Goal: Information Seeking & Learning: Check status

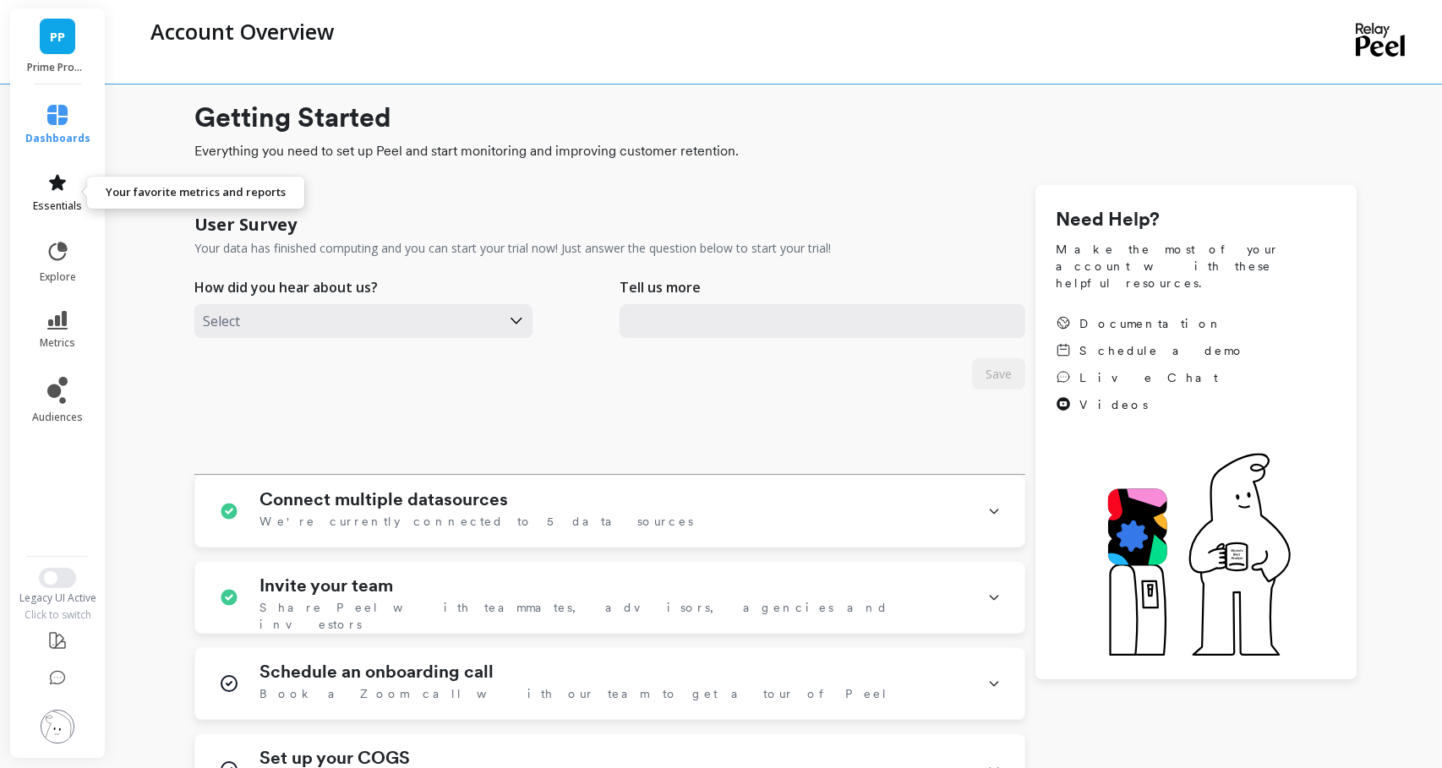
click at [67, 205] on span "essentials" at bounding box center [57, 207] width 49 height 14
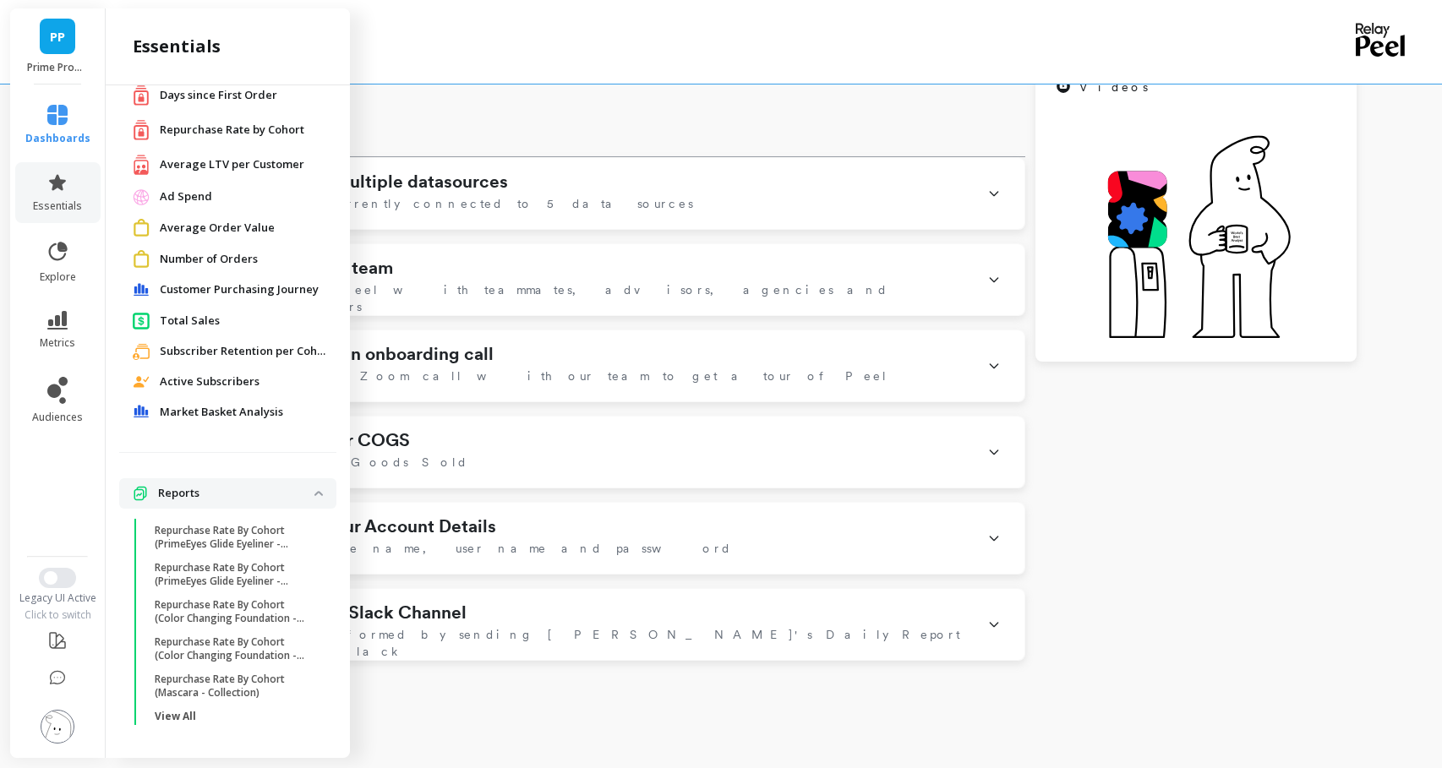
scroll to position [349, 0]
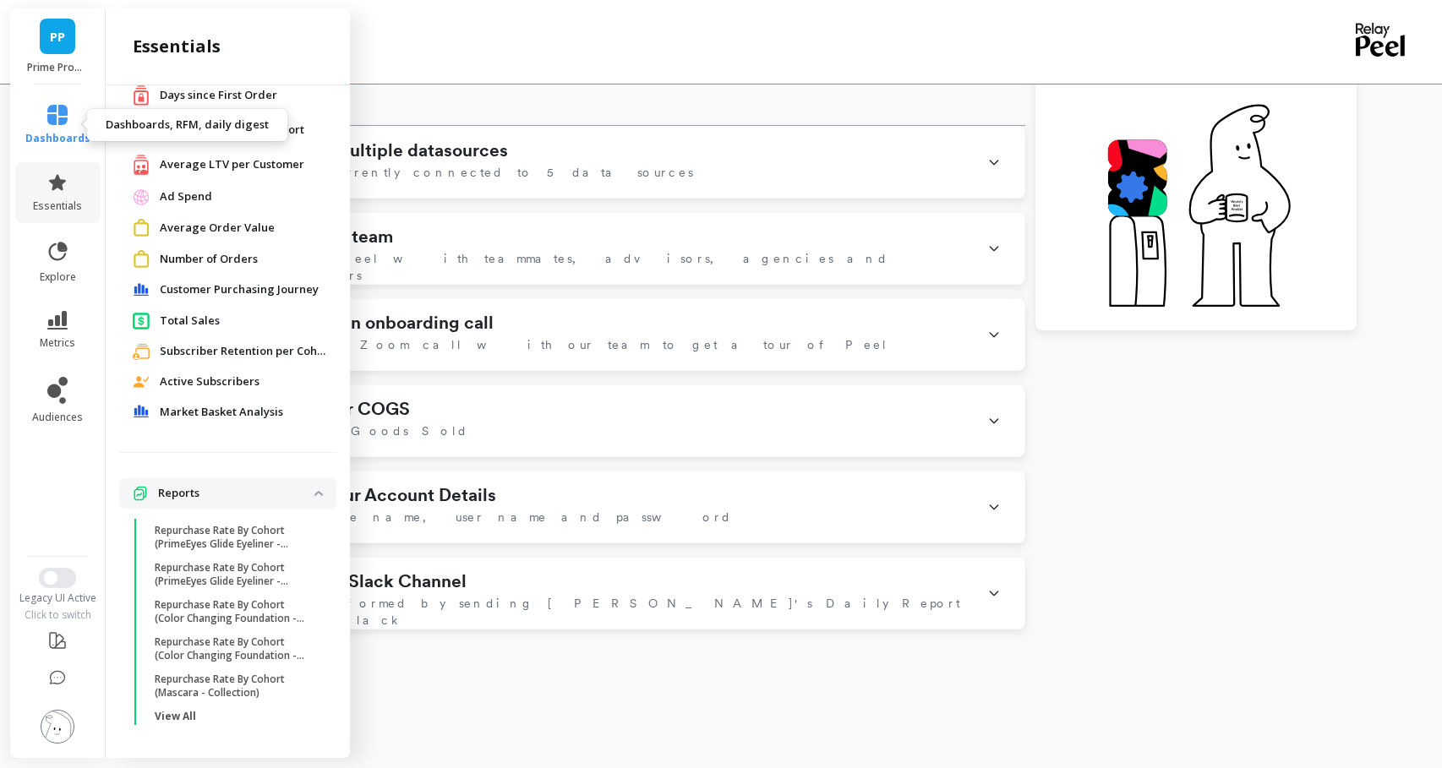
click at [57, 116] on icon at bounding box center [57, 115] width 20 height 20
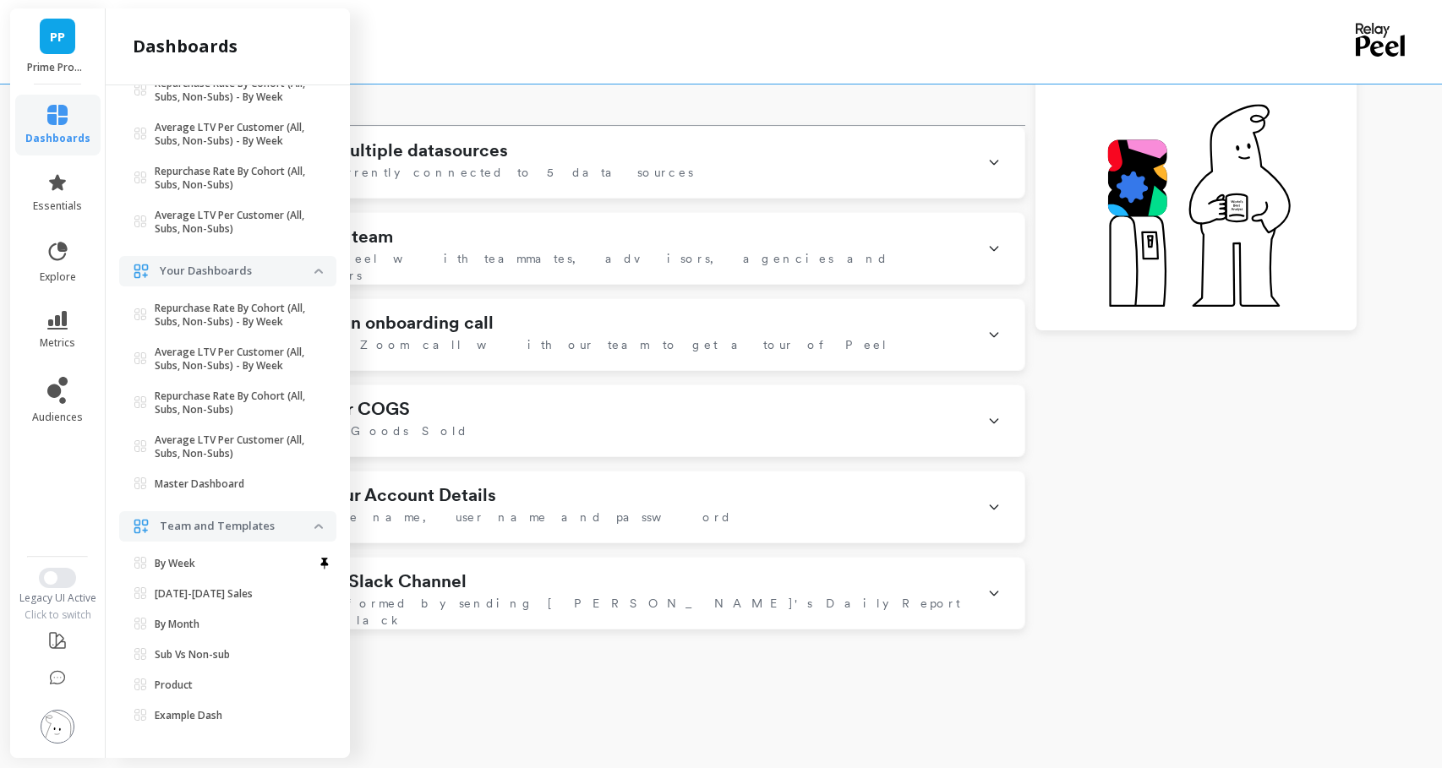
scroll to position [0, 0]
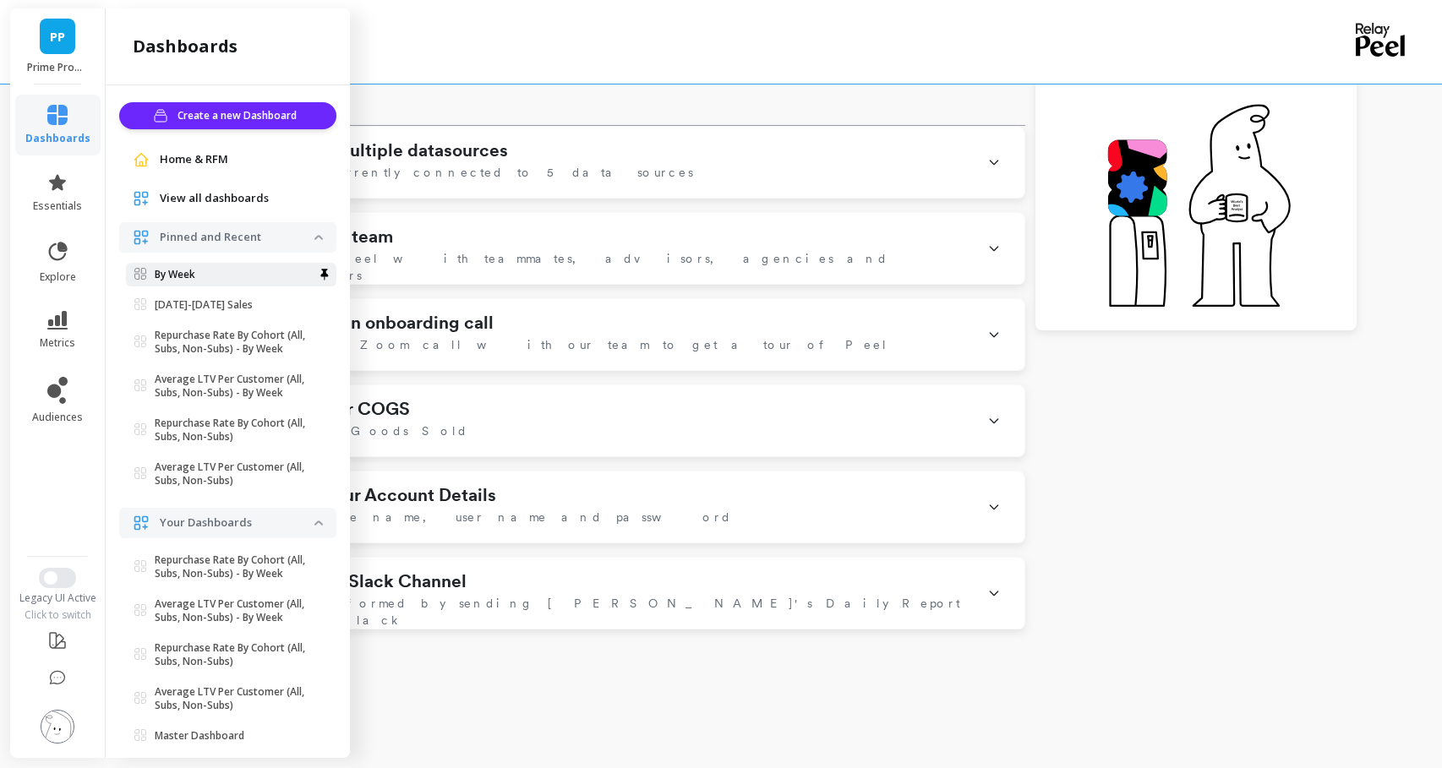
click at [209, 278] on span "By Week" at bounding box center [224, 275] width 180 height 14
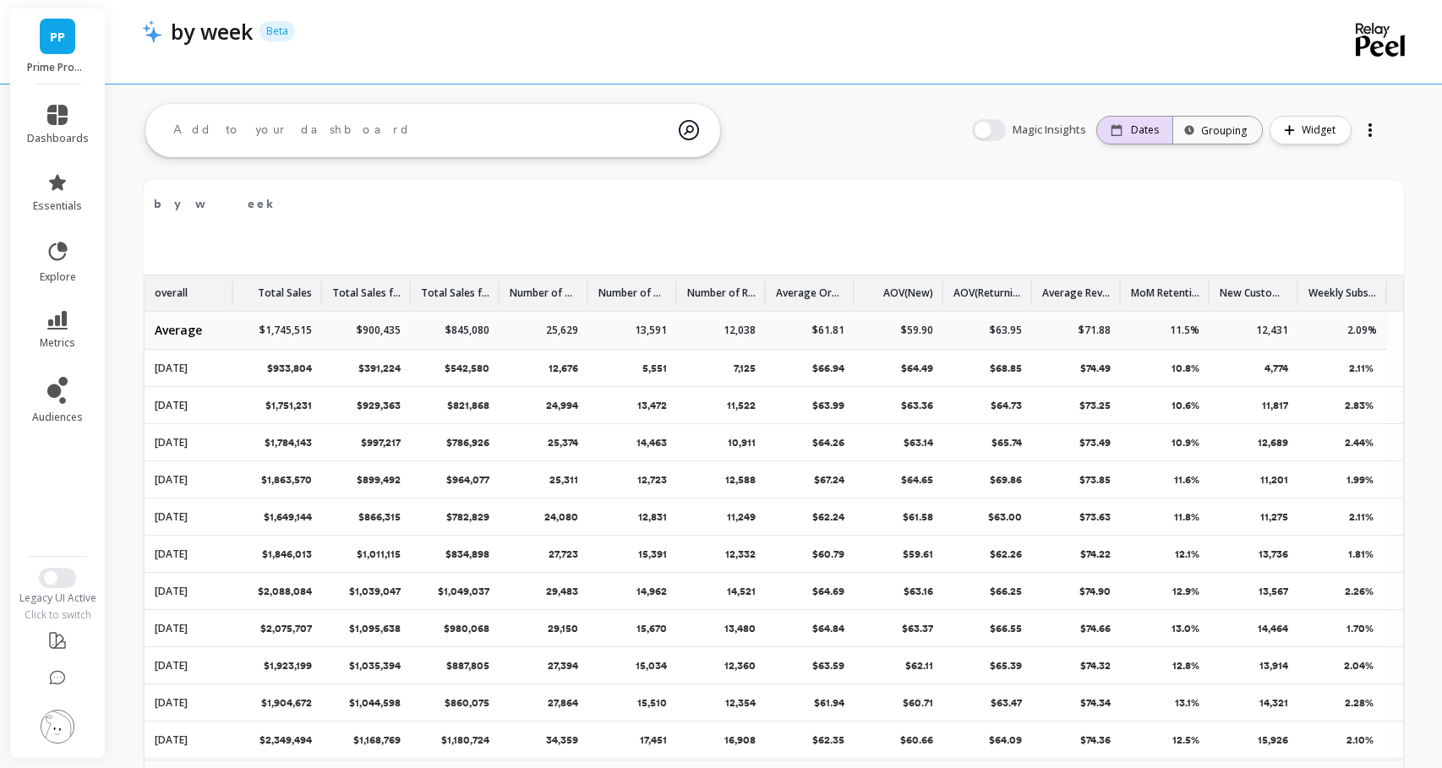
click at [1146, 119] on div "Dates" at bounding box center [1134, 130] width 75 height 27
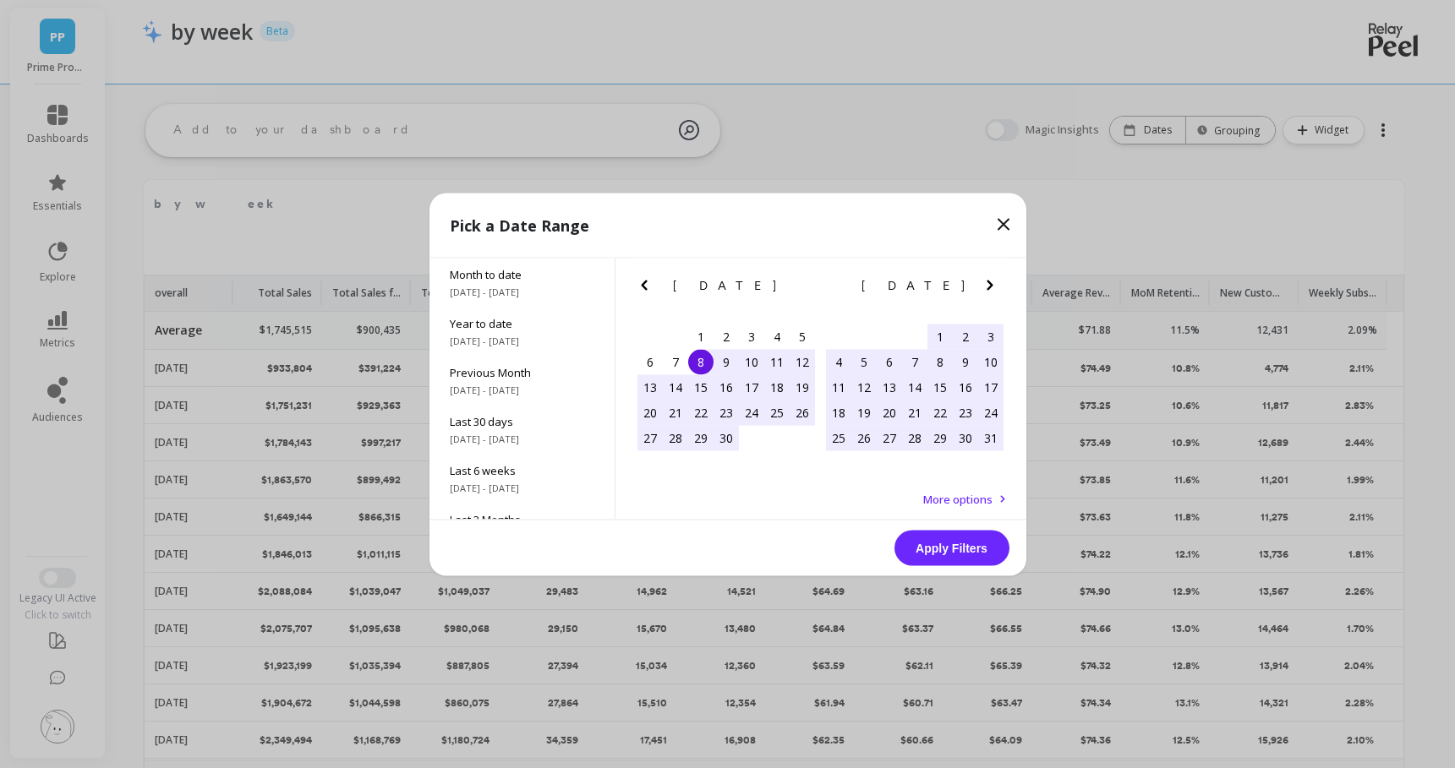
click at [648, 282] on icon "Previous Month" at bounding box center [644, 285] width 20 height 20
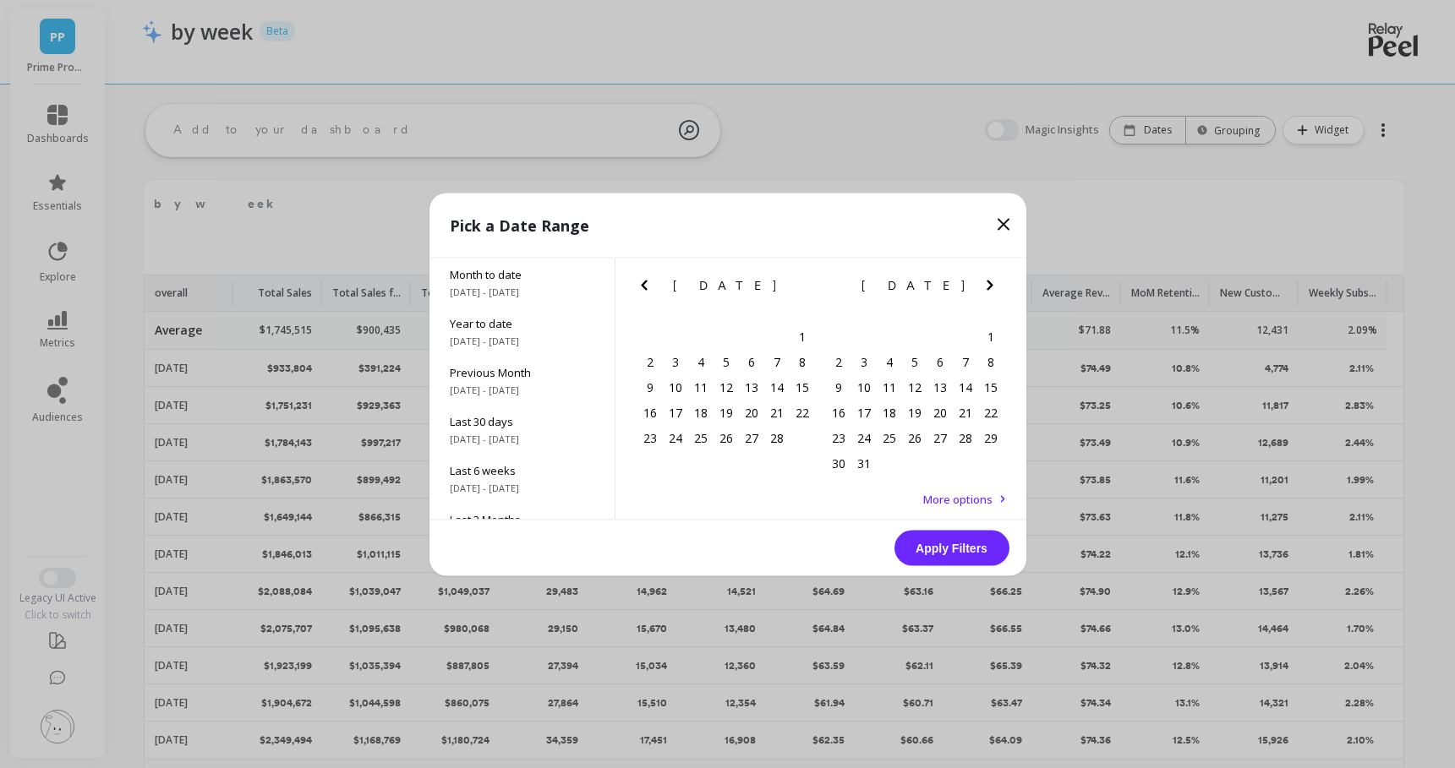
click at [648, 282] on icon "Previous Month" at bounding box center [644, 285] width 20 height 20
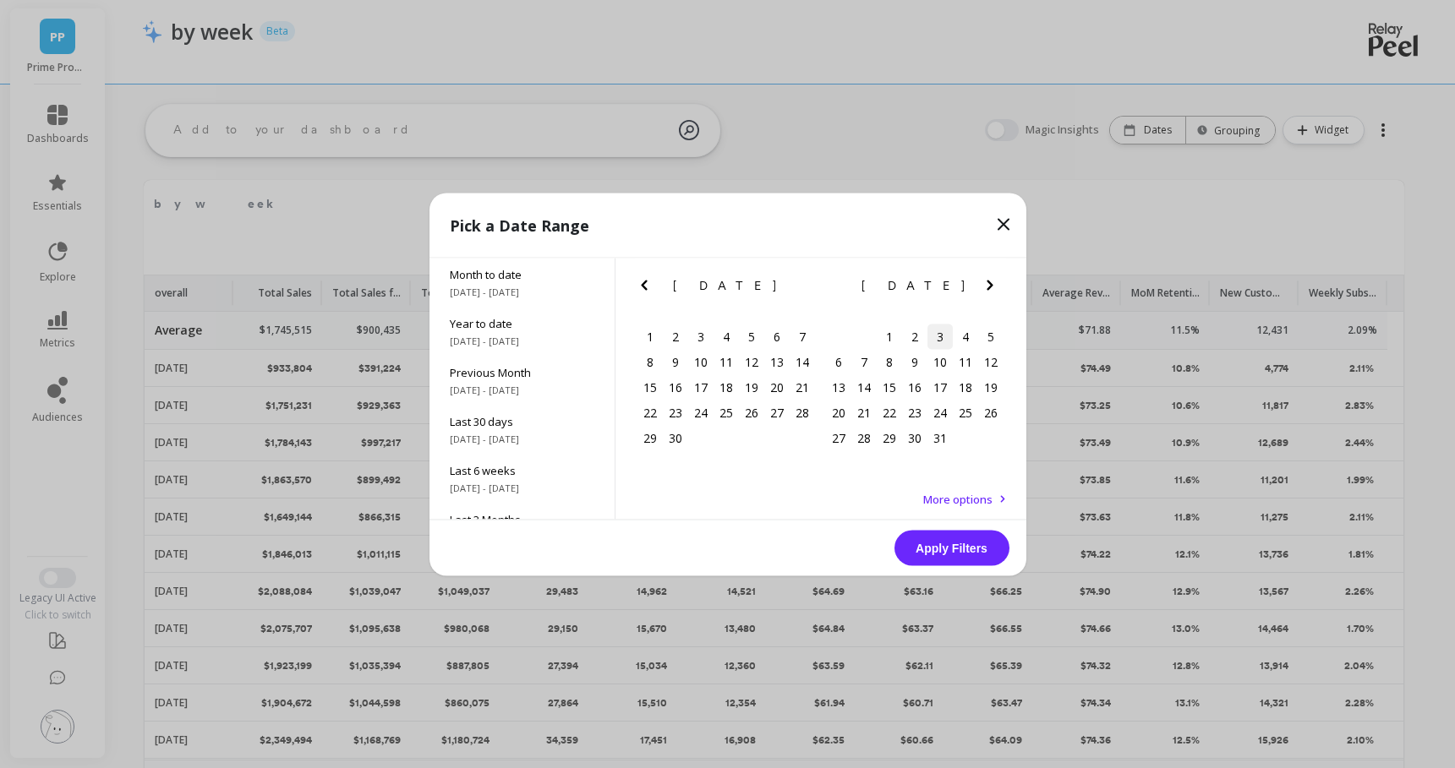
click at [949, 340] on div "3" at bounding box center [939, 336] width 25 height 25
click at [890, 366] on div "8" at bounding box center [889, 361] width 25 height 25
click at [927, 541] on button "Apply Filters" at bounding box center [951, 548] width 115 height 36
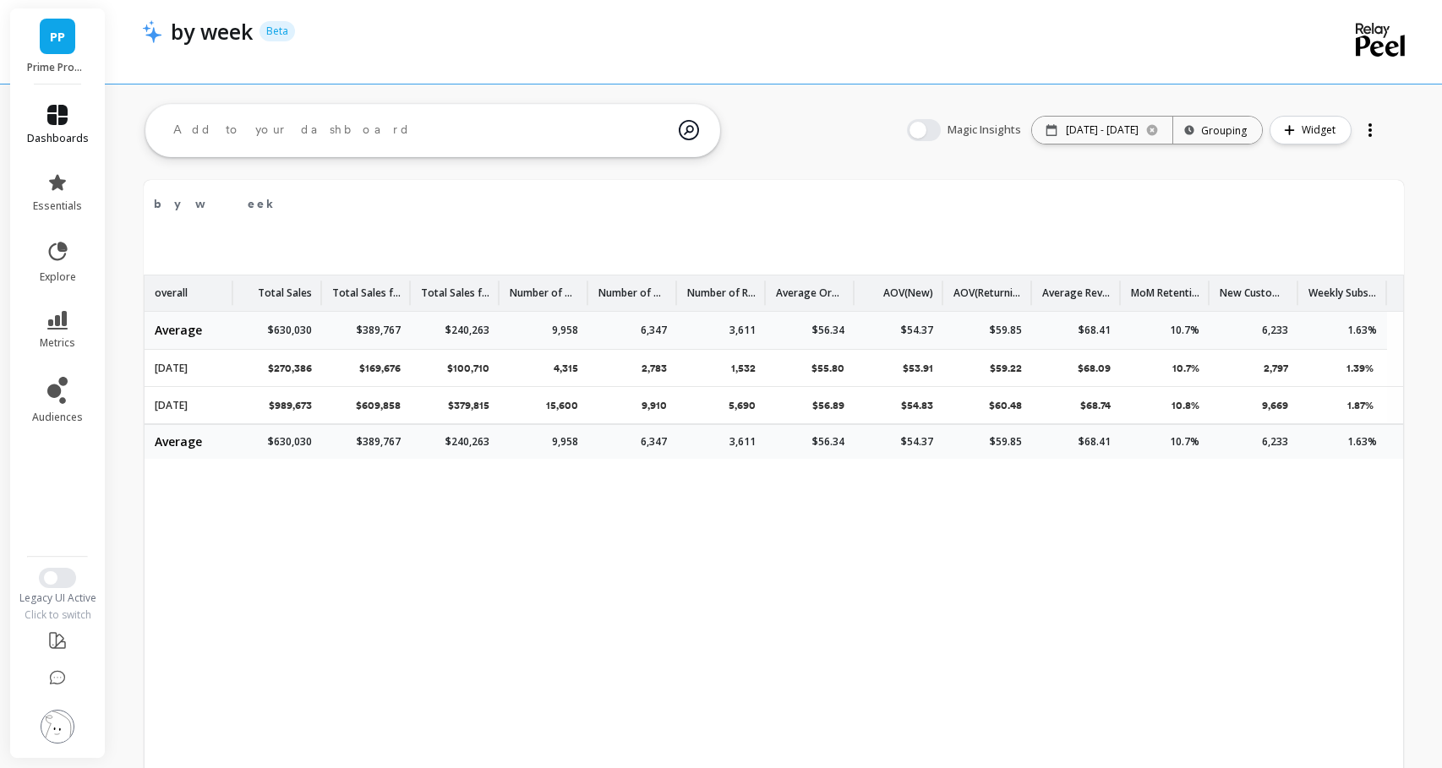
click at [64, 109] on icon at bounding box center [57, 115] width 20 height 20
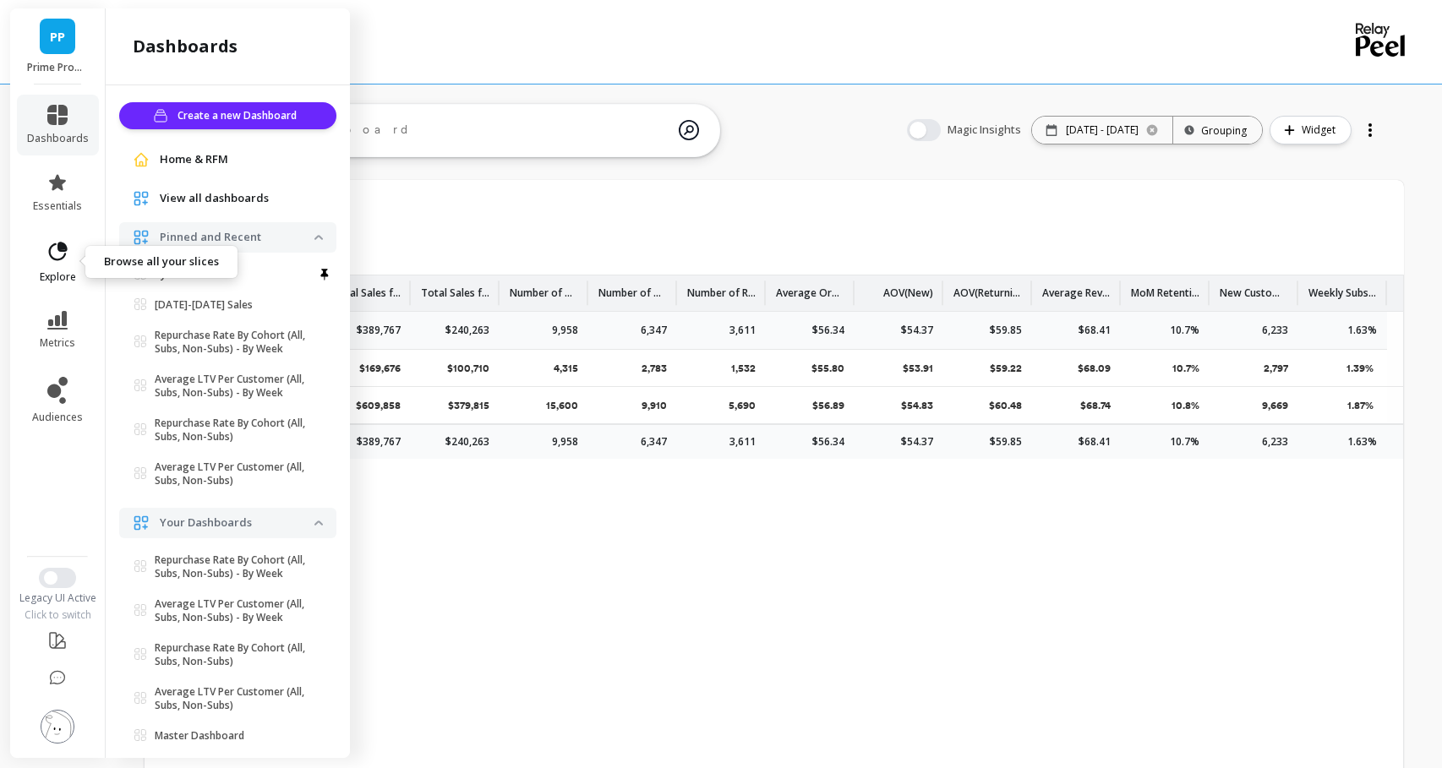
click at [50, 274] on span "explore" at bounding box center [58, 278] width 36 height 14
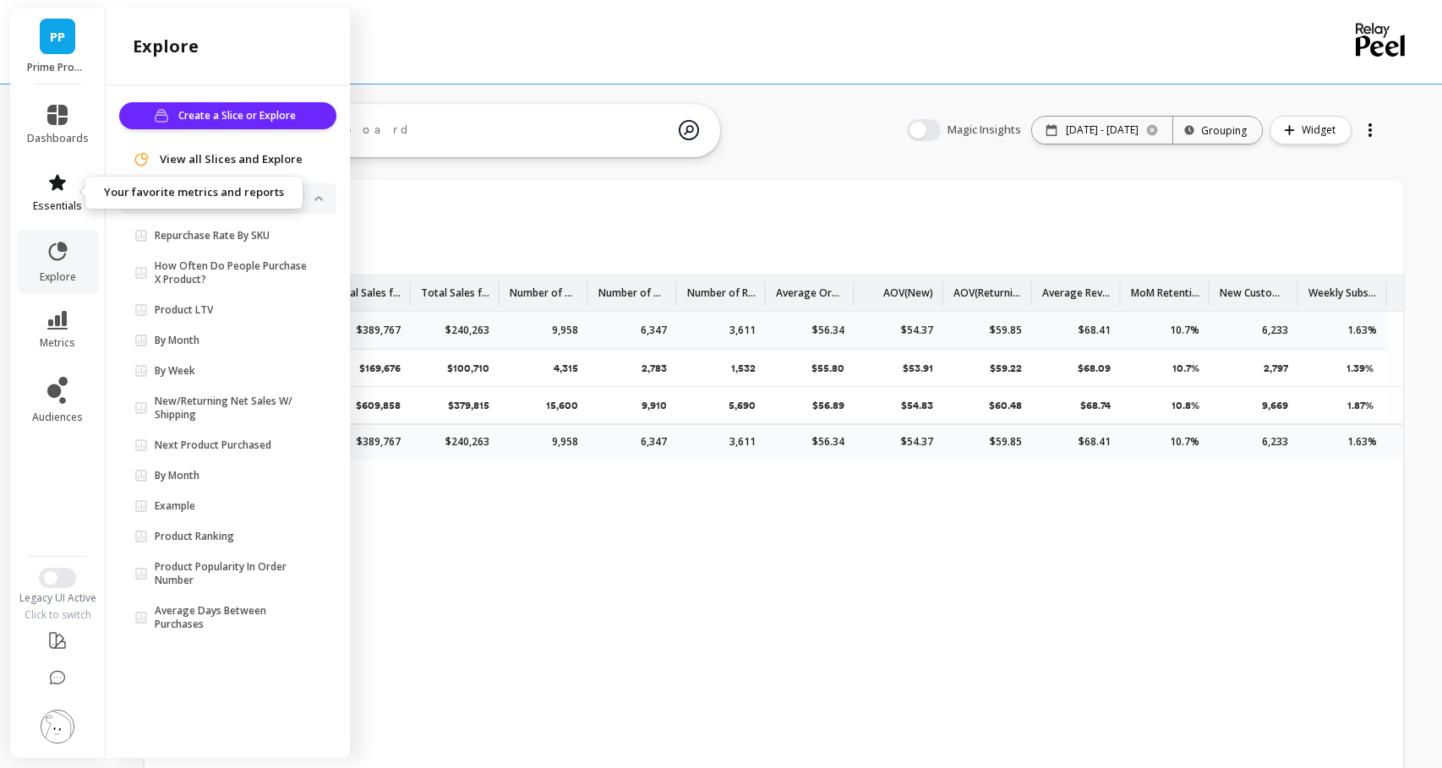
click at [69, 212] on span "essentials" at bounding box center [57, 207] width 49 height 14
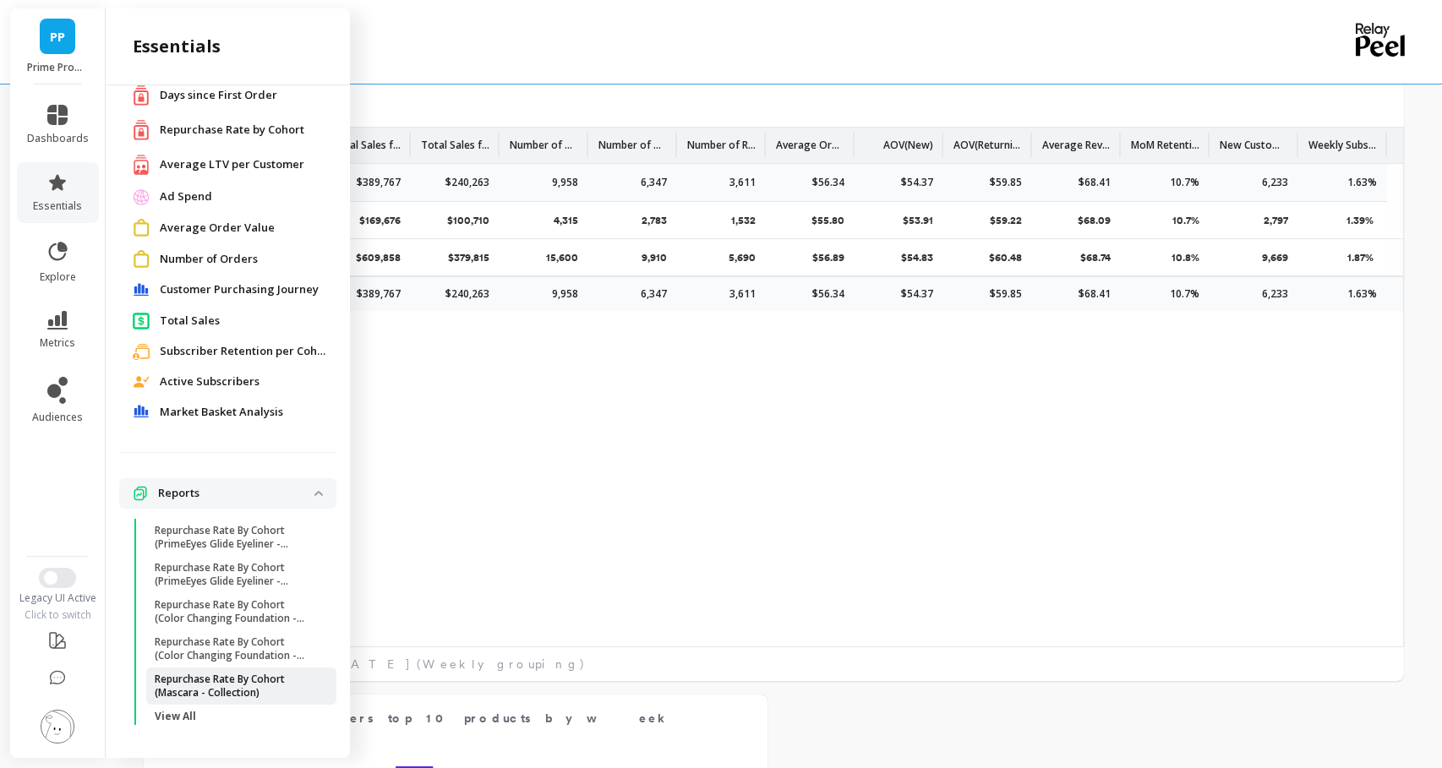
scroll to position [154, 0]
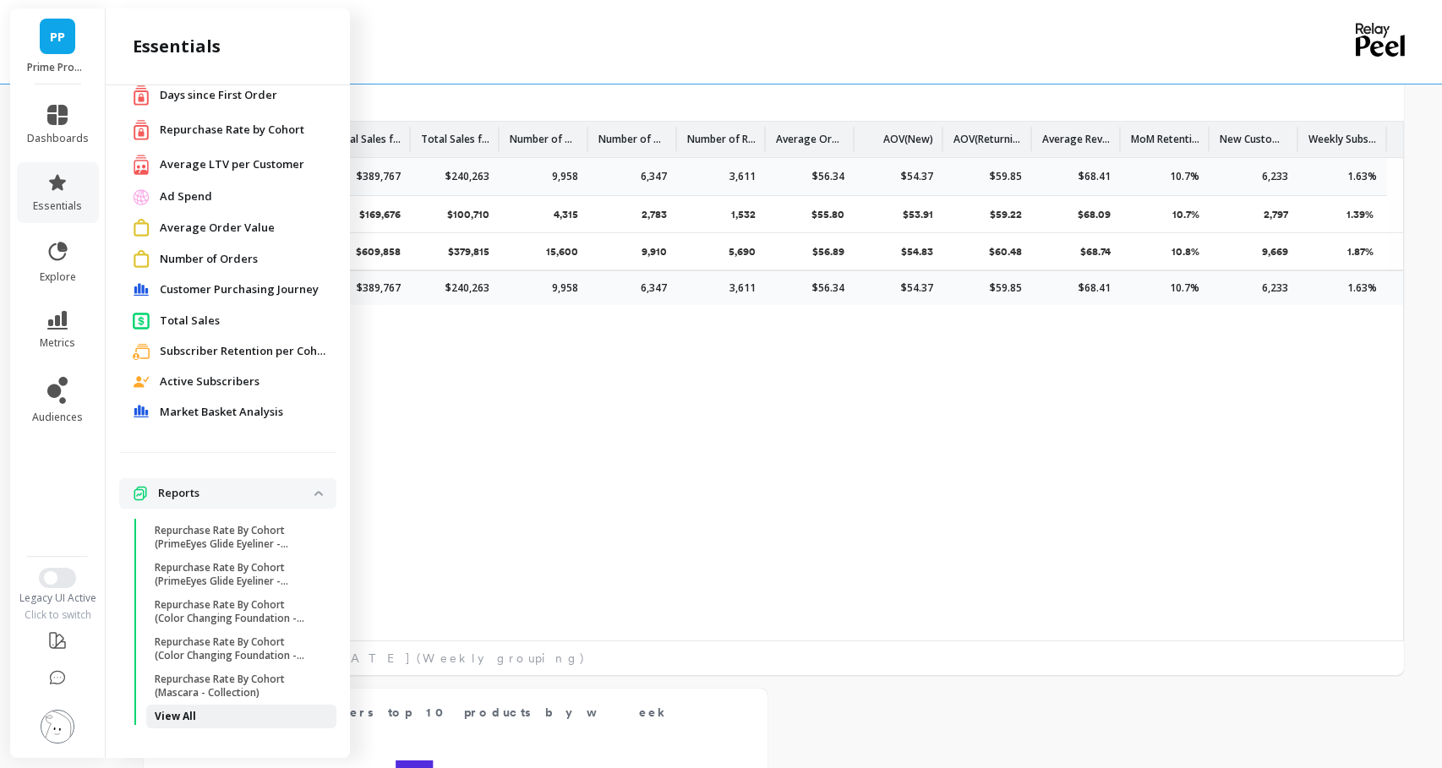
click at [182, 714] on p "View All" at bounding box center [175, 717] width 41 height 14
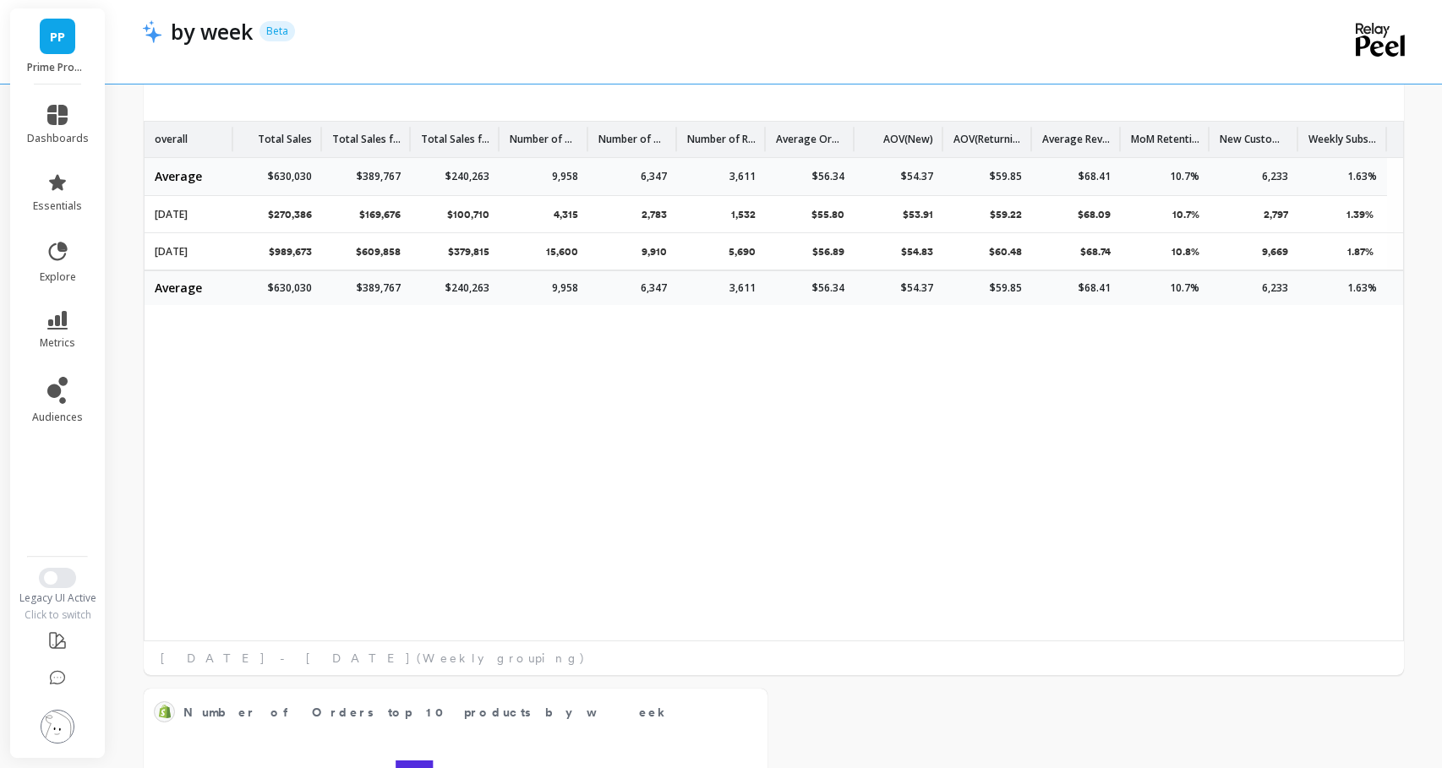
scroll to position [0, 0]
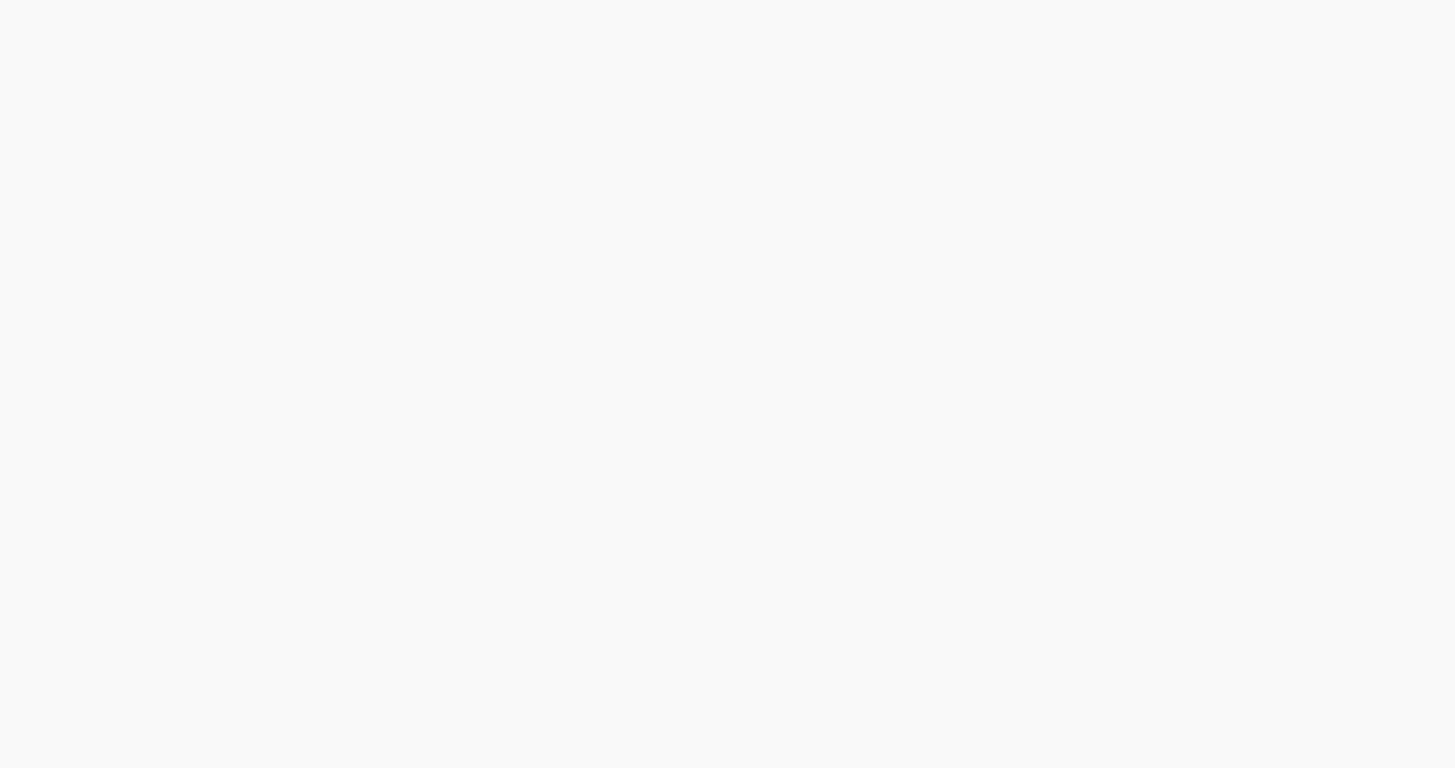
click at [66, 0] on html at bounding box center [727, 0] width 1455 height 0
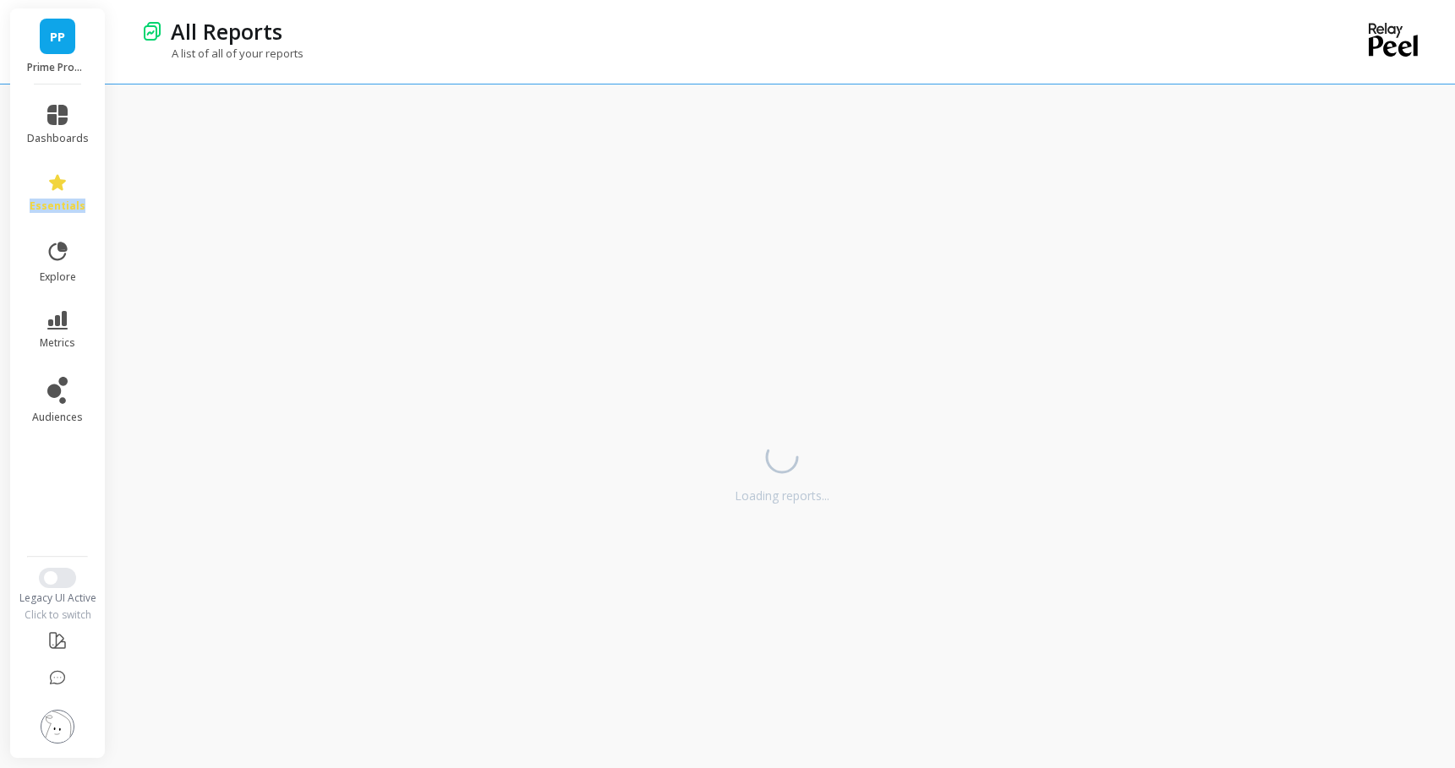
click at [66, 177] on icon at bounding box center [57, 182] width 20 height 20
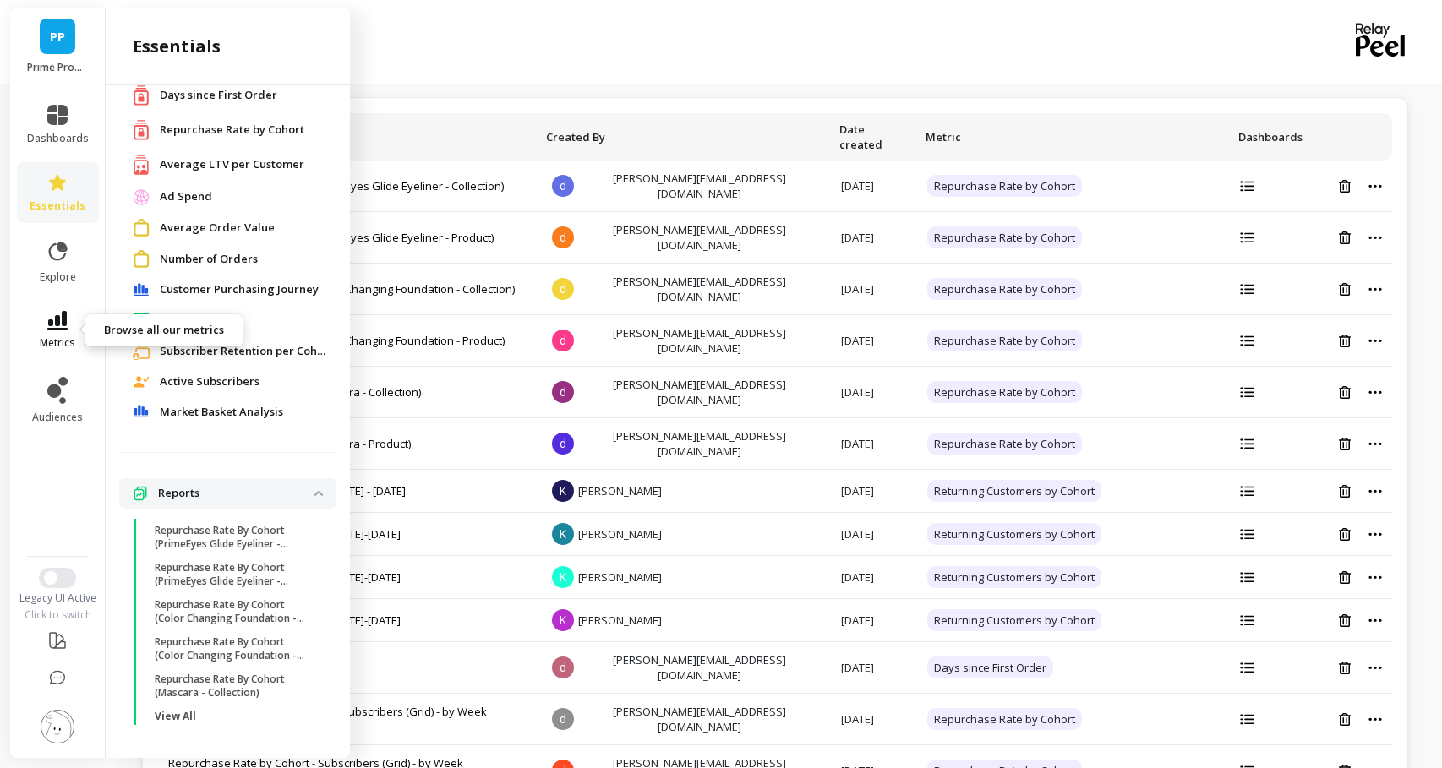
click at [64, 323] on icon at bounding box center [57, 320] width 20 height 19
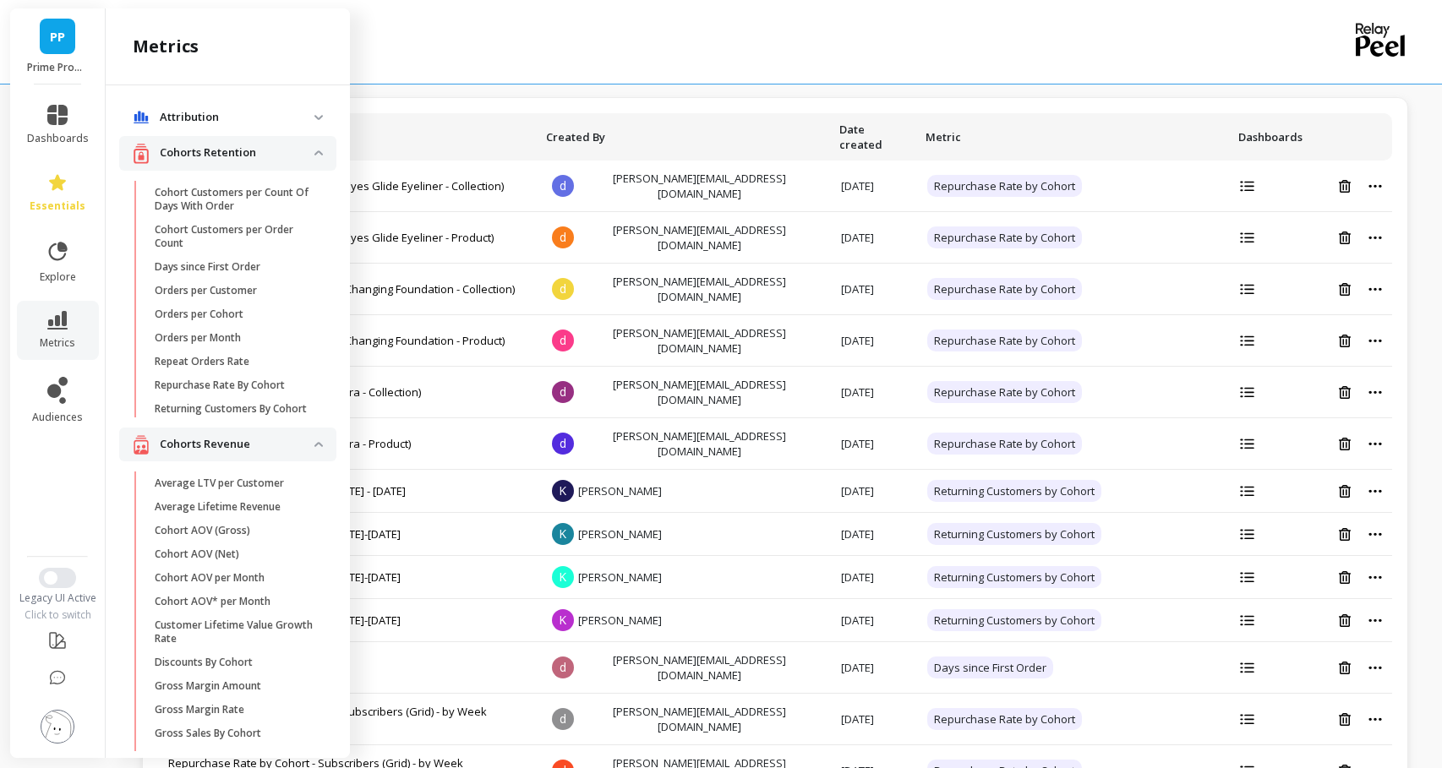
click at [307, 111] on span "Attribution" at bounding box center [227, 117] width 217 height 30
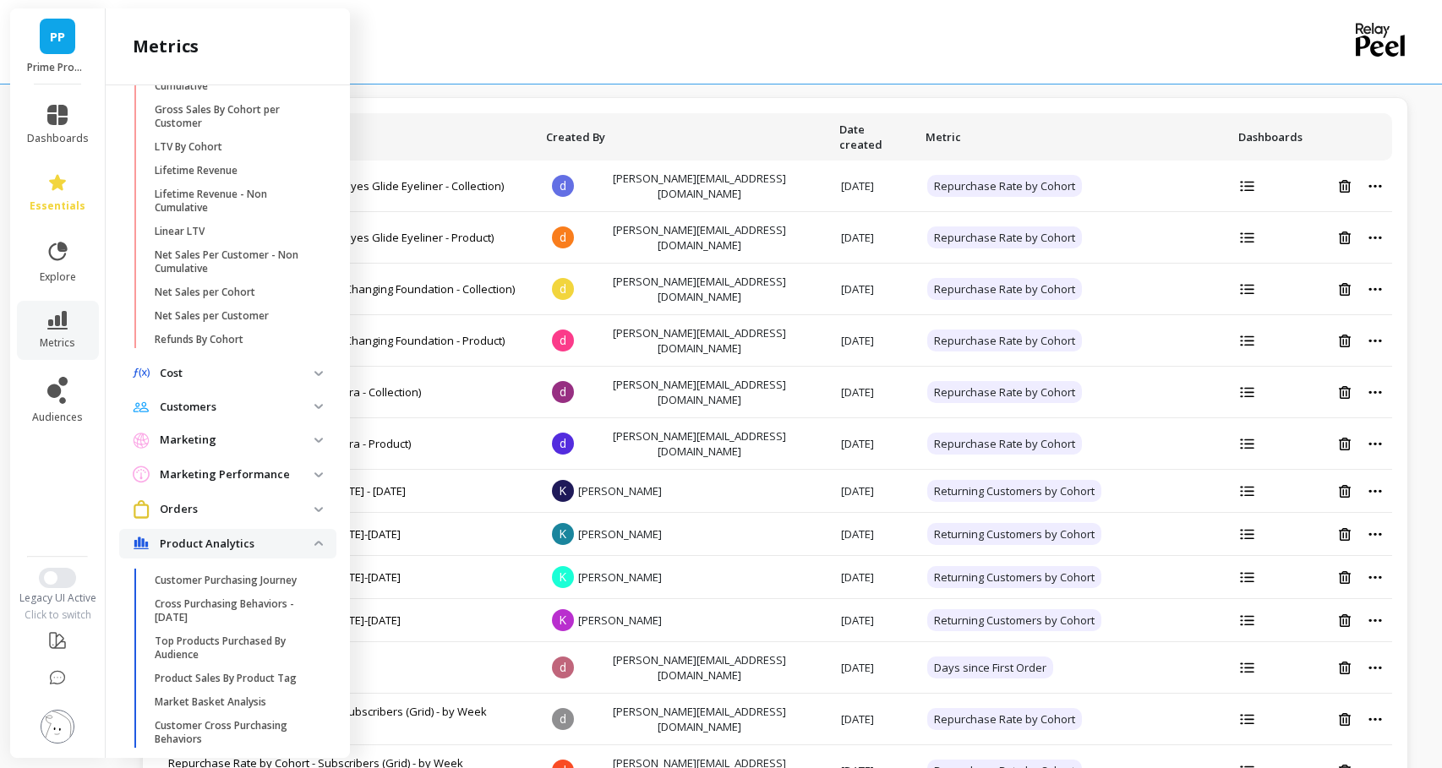
scroll to position [842, 0]
click at [301, 414] on p "Customers" at bounding box center [237, 405] width 155 height 17
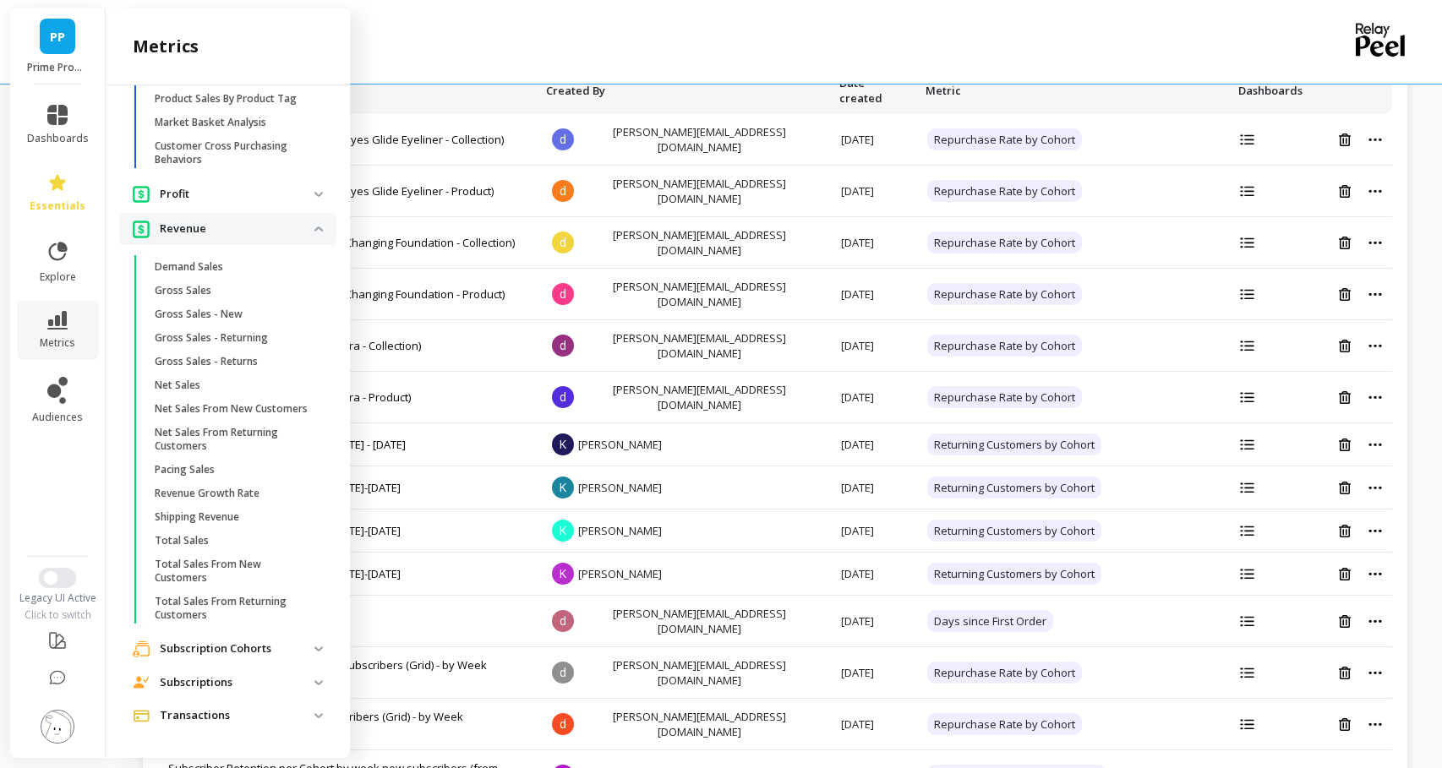
scroll to position [57, 0]
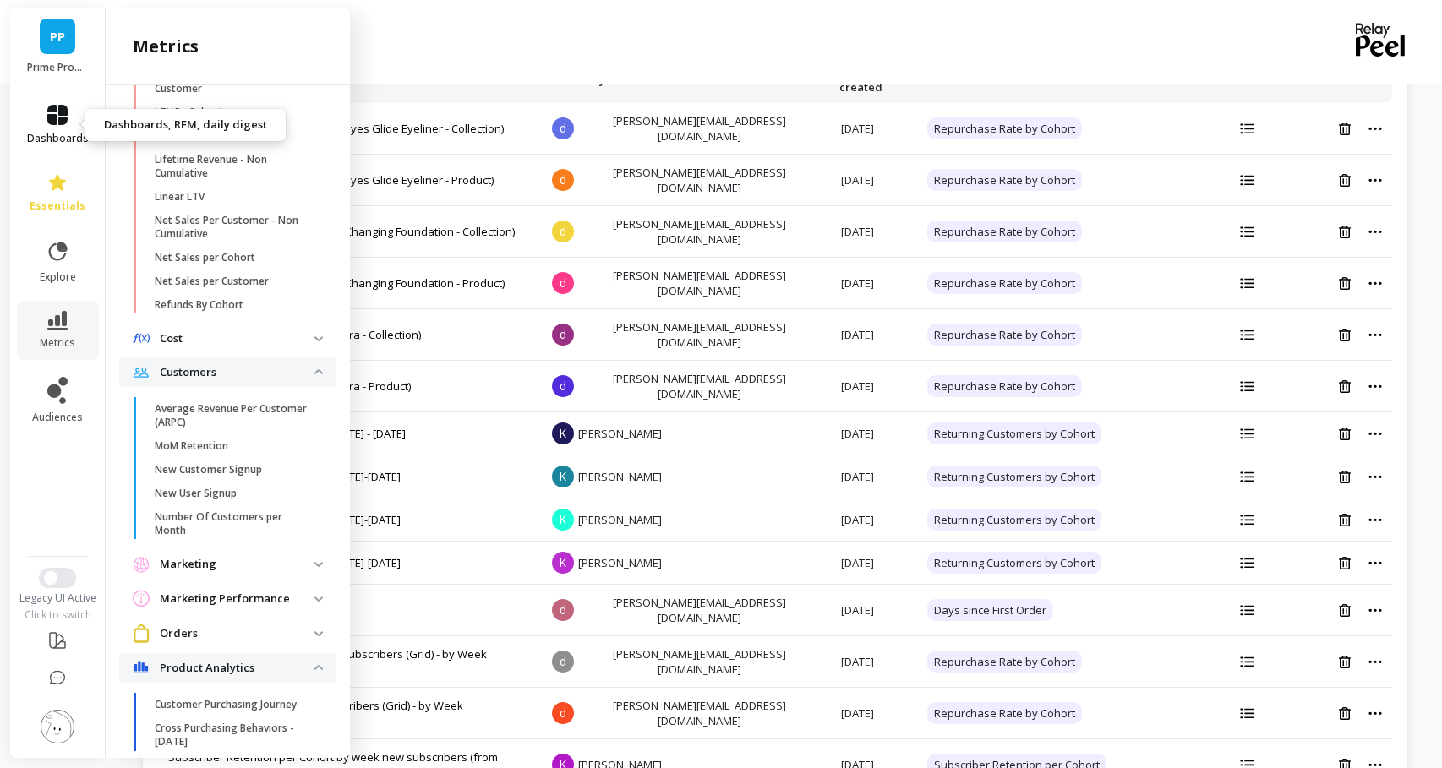
click at [71, 137] on span "dashboards" at bounding box center [58, 139] width 62 height 14
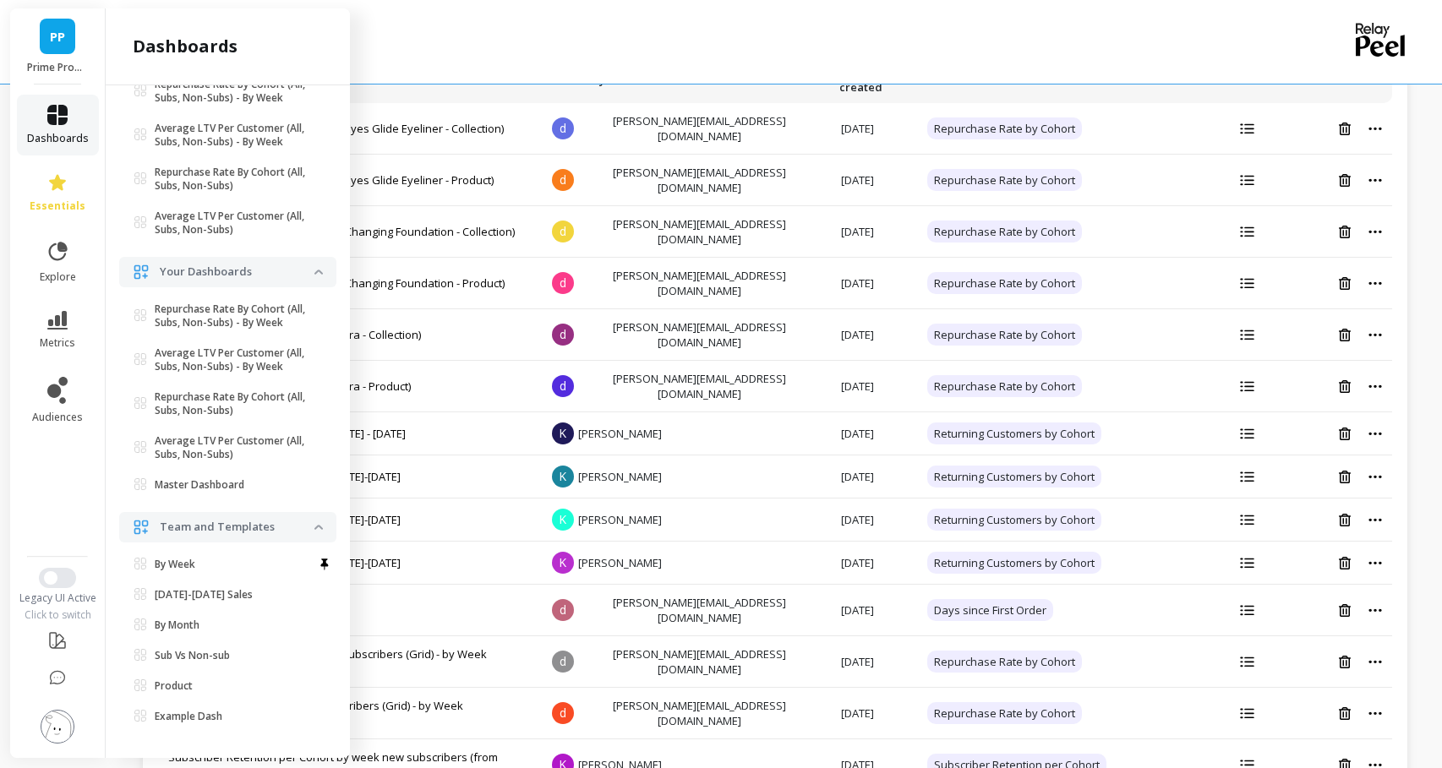
scroll to position [0, 0]
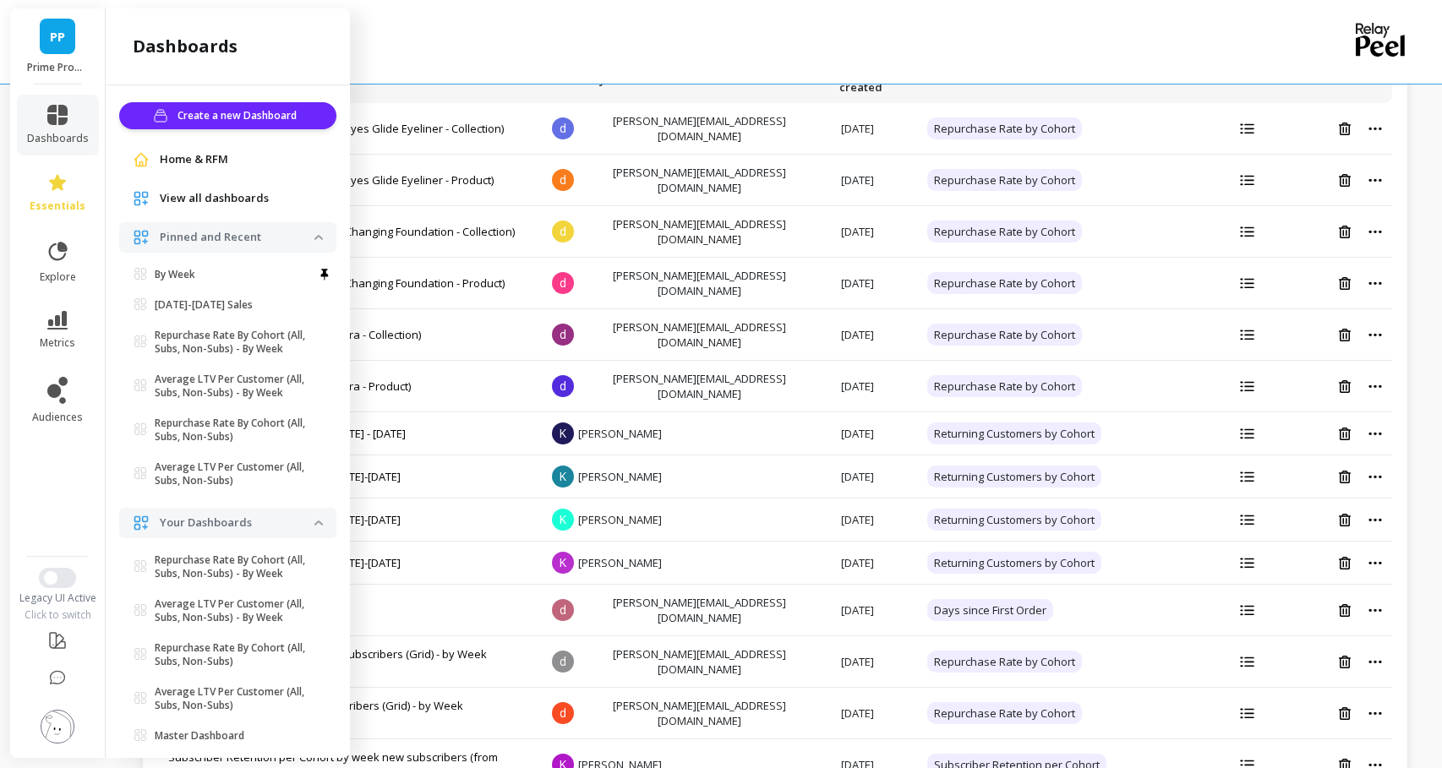
click at [209, 205] on span "View all dashboards" at bounding box center [214, 198] width 109 height 17
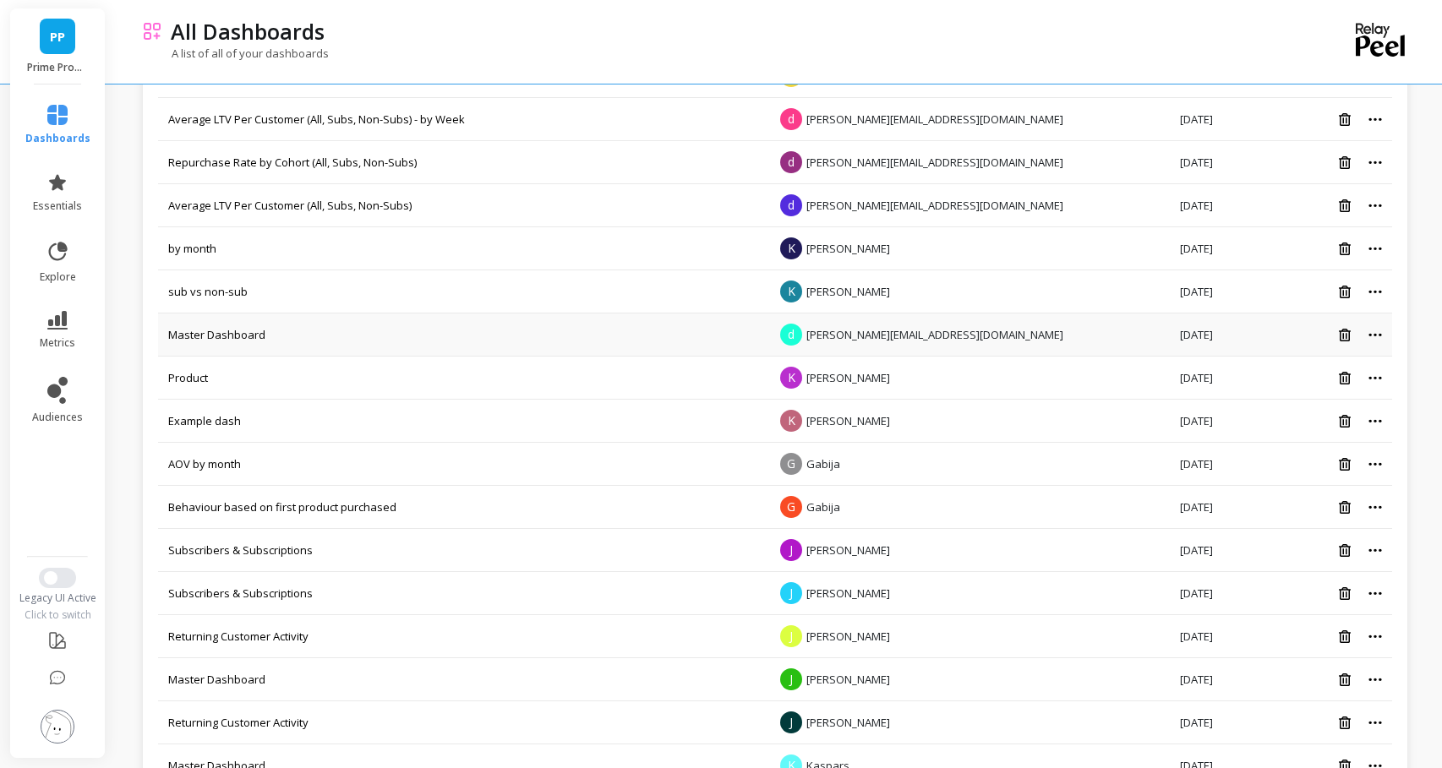
scroll to position [274, 0]
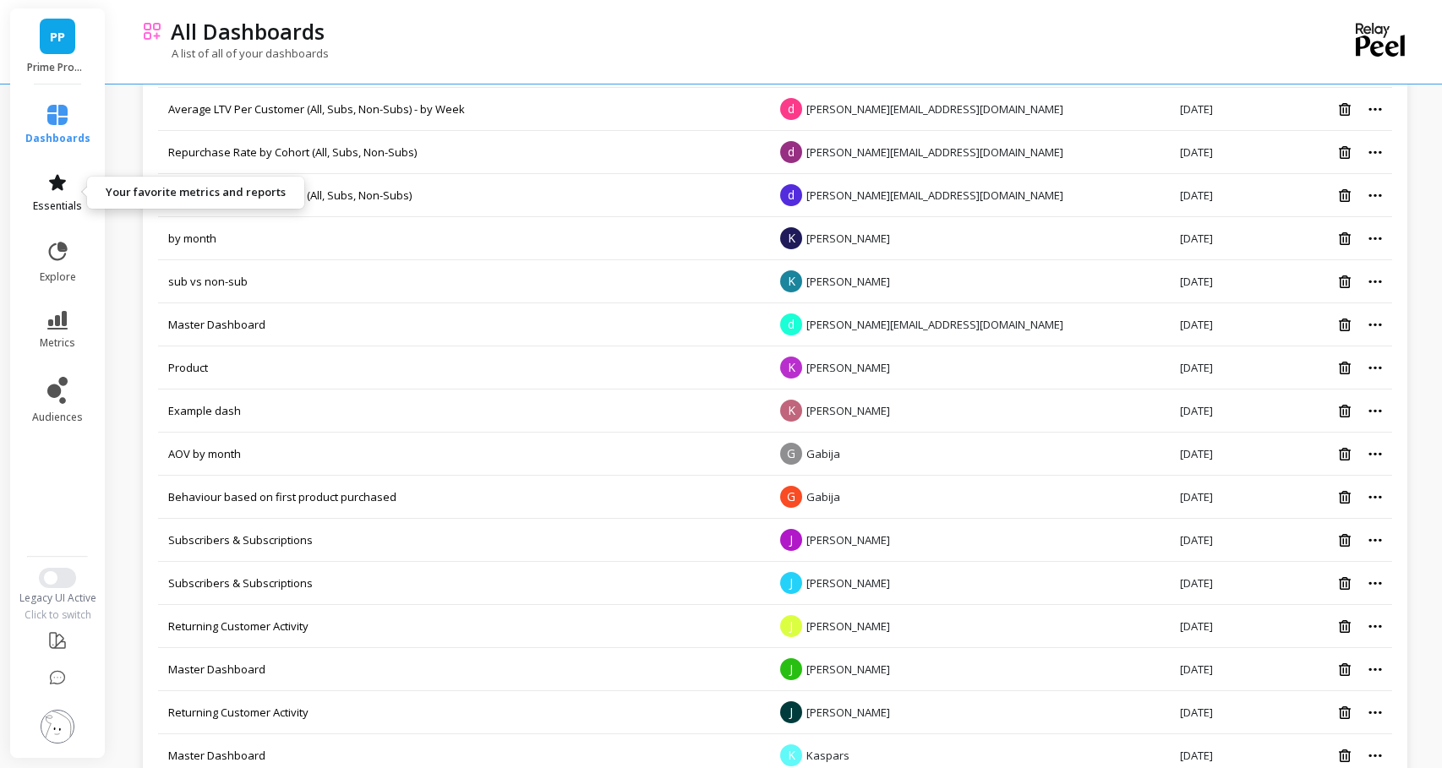
click at [73, 182] on link "essentials" at bounding box center [57, 192] width 65 height 41
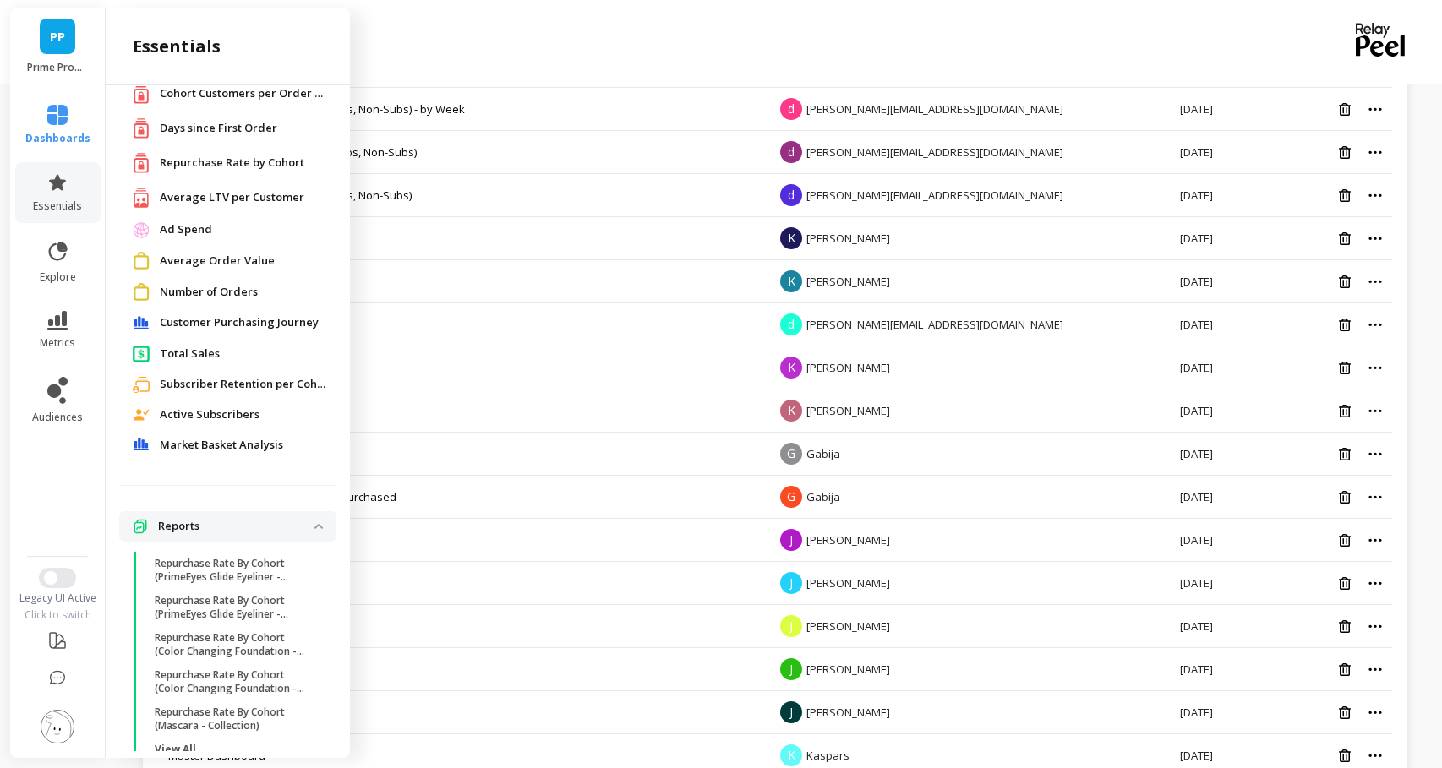
scroll to position [0, 0]
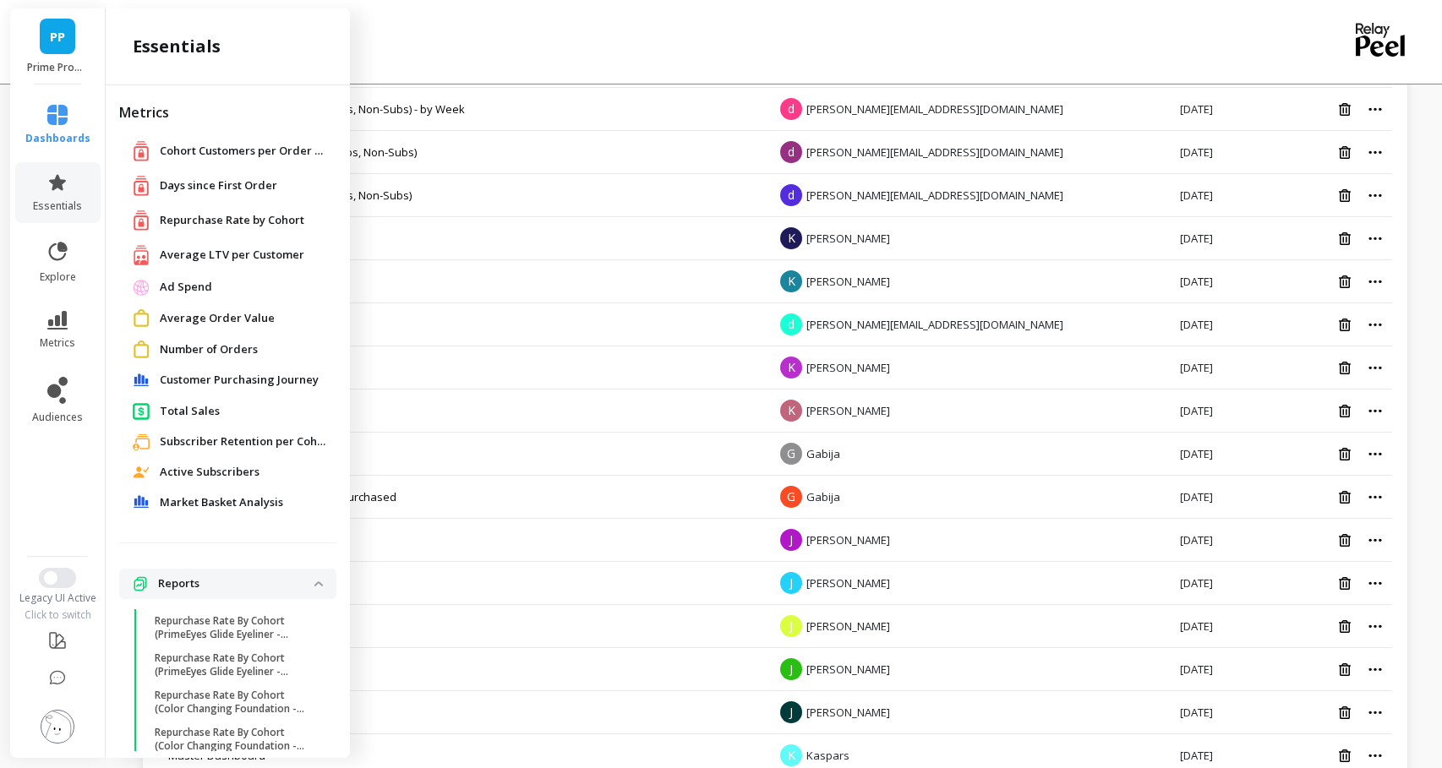
click at [203, 410] on span "Total Sales" at bounding box center [190, 411] width 60 height 17
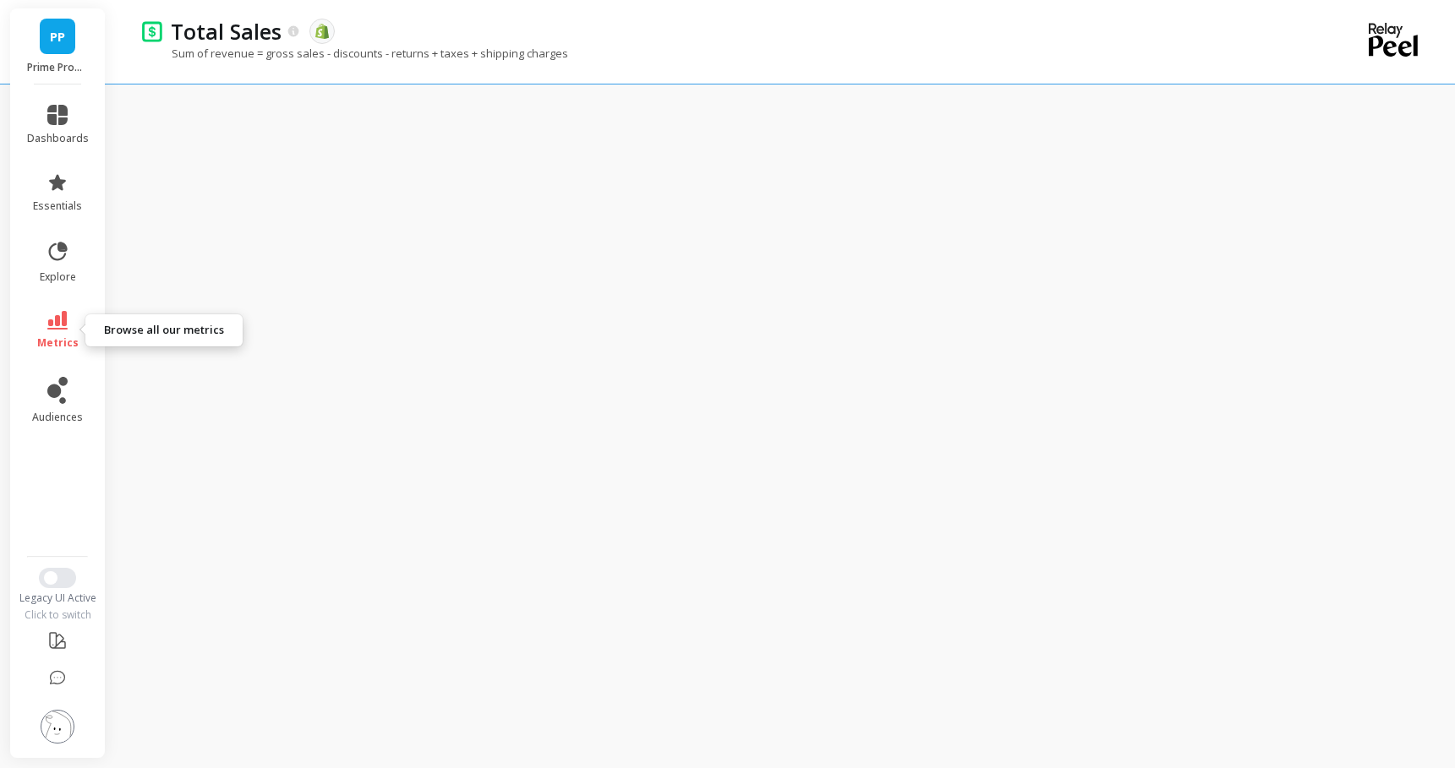
click at [39, 346] on span "metrics" at bounding box center [57, 343] width 41 height 14
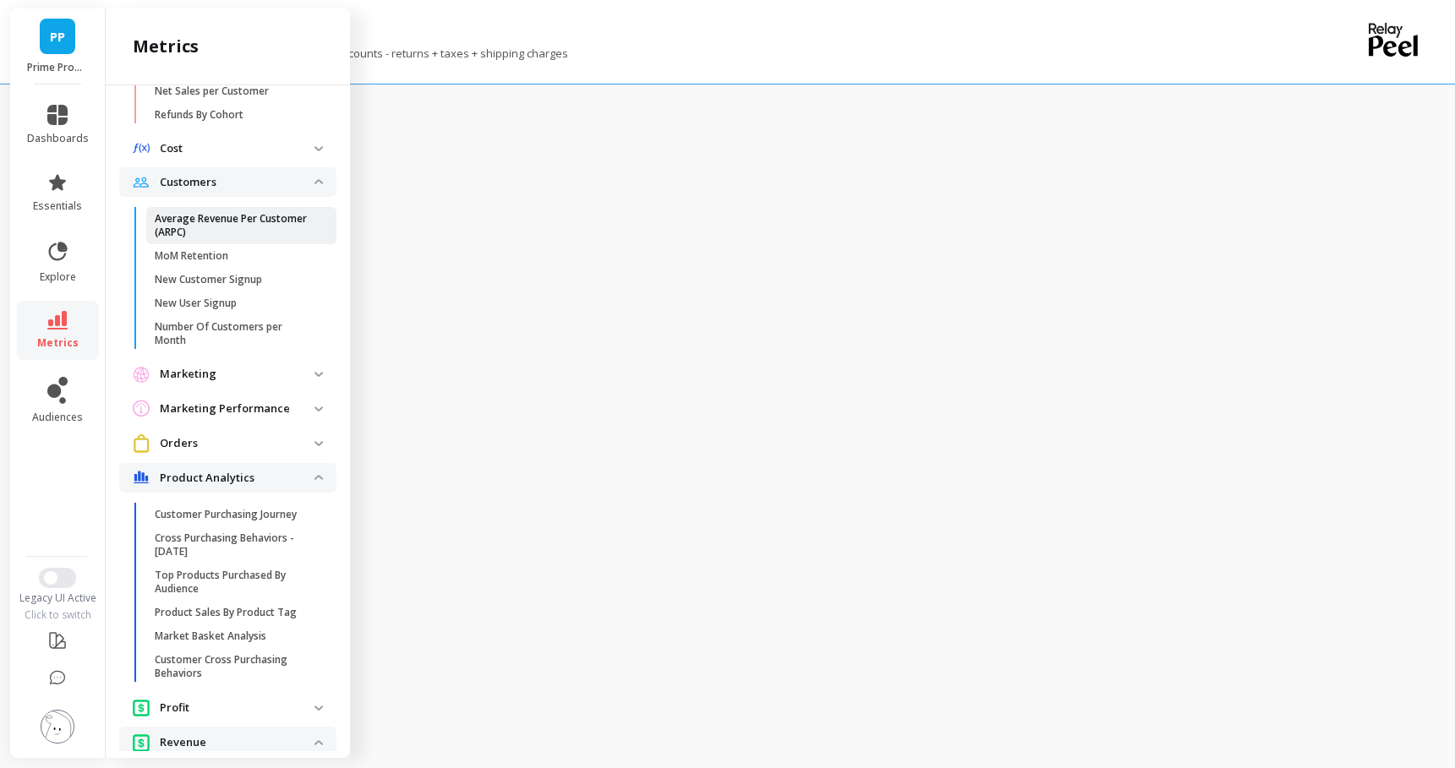
scroll to position [1069, 0]
click at [279, 456] on span "Orders" at bounding box center [227, 439] width 217 height 31
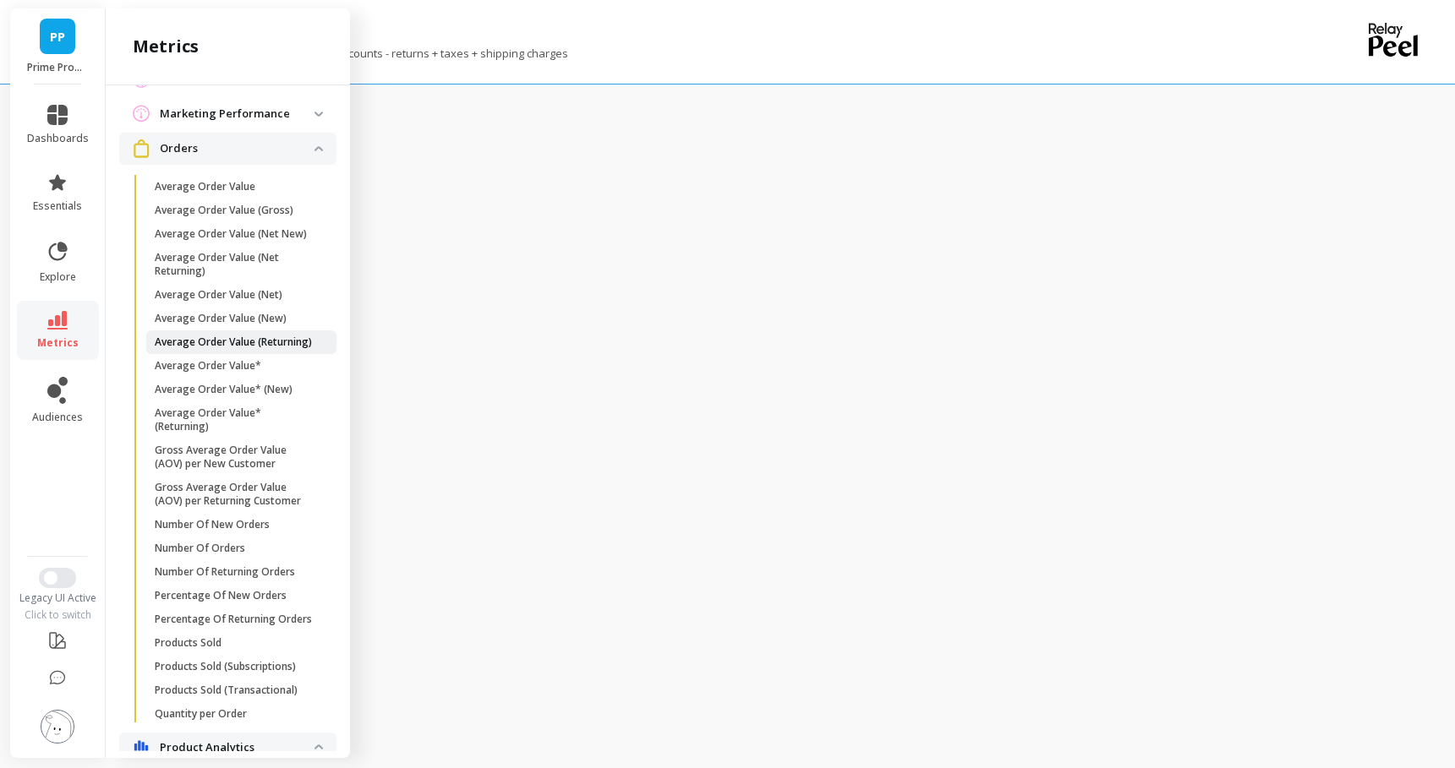
scroll to position [1362, 0]
click at [267, 535] on link "Number Of New Orders" at bounding box center [241, 523] width 190 height 24
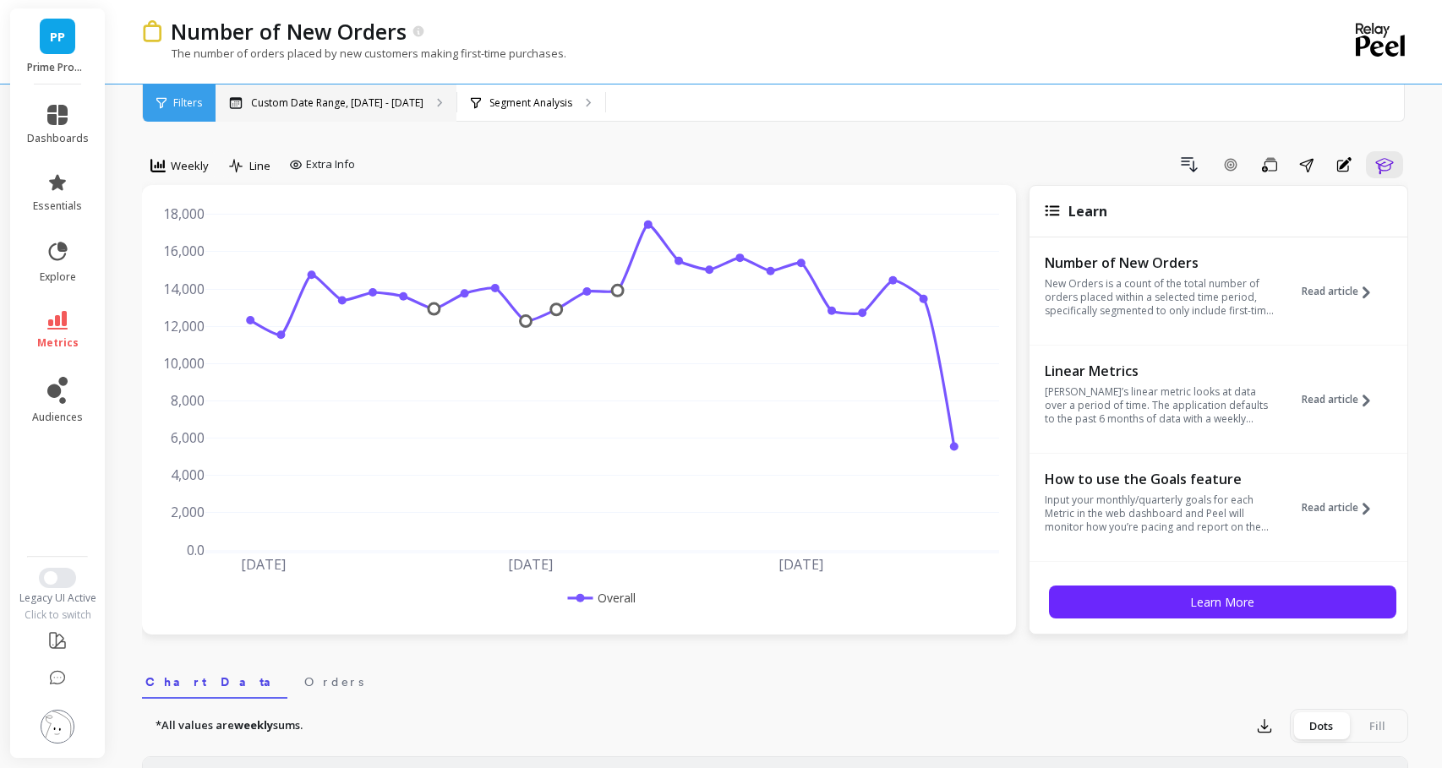
click at [331, 96] on p "Custom Date Range, May 1 - Oct 8" at bounding box center [337, 103] width 172 height 14
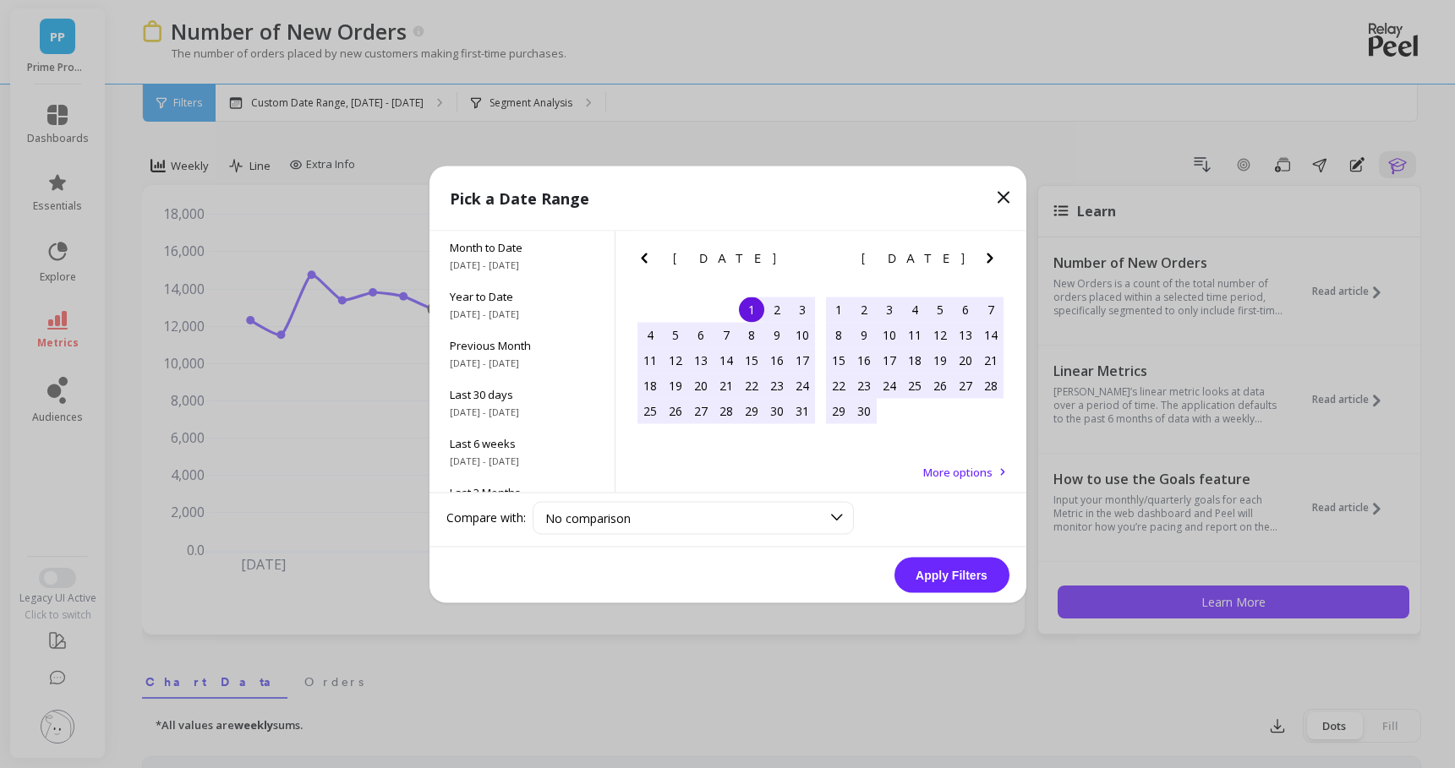
click at [643, 260] on icon "Previous Month" at bounding box center [644, 258] width 20 height 20
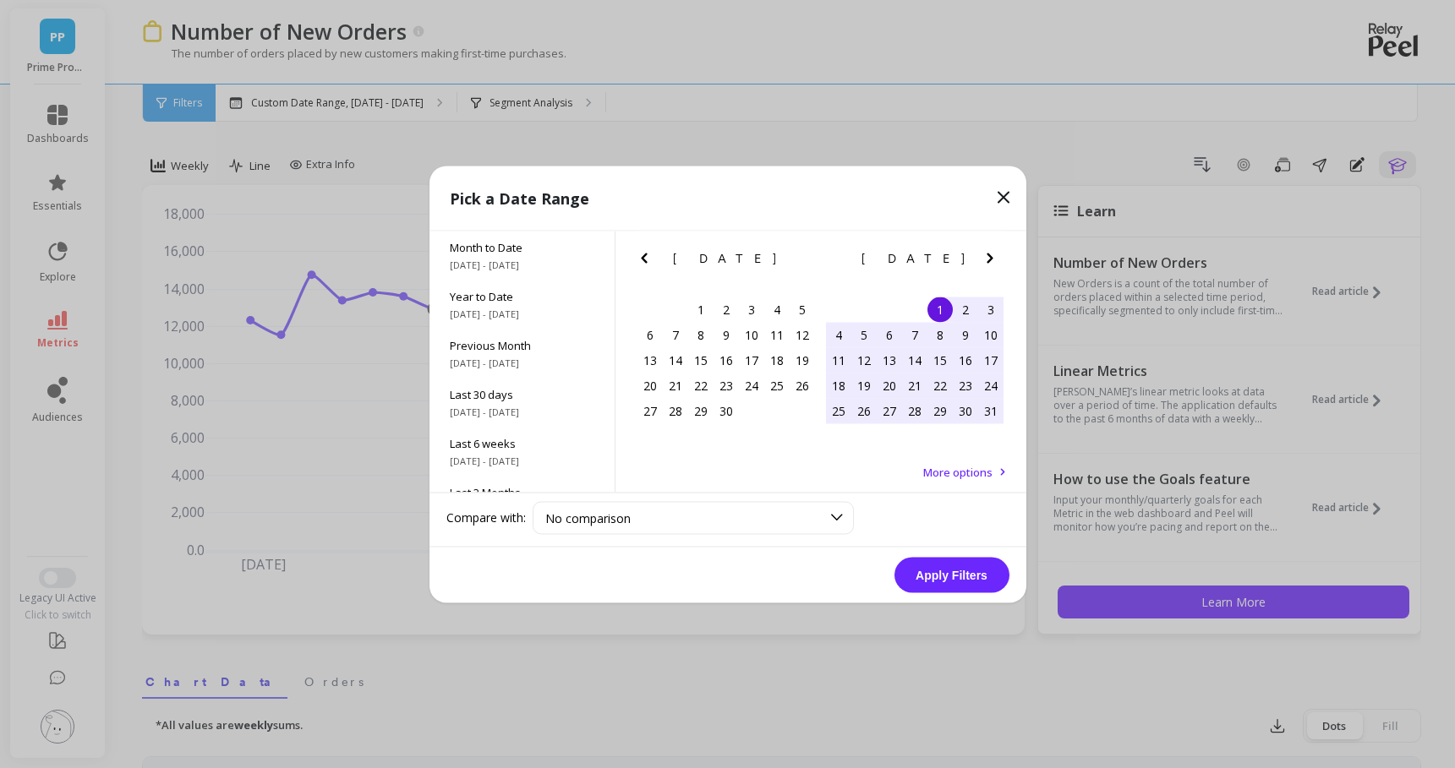
click at [643, 260] on icon "Previous Month" at bounding box center [644, 258] width 20 height 20
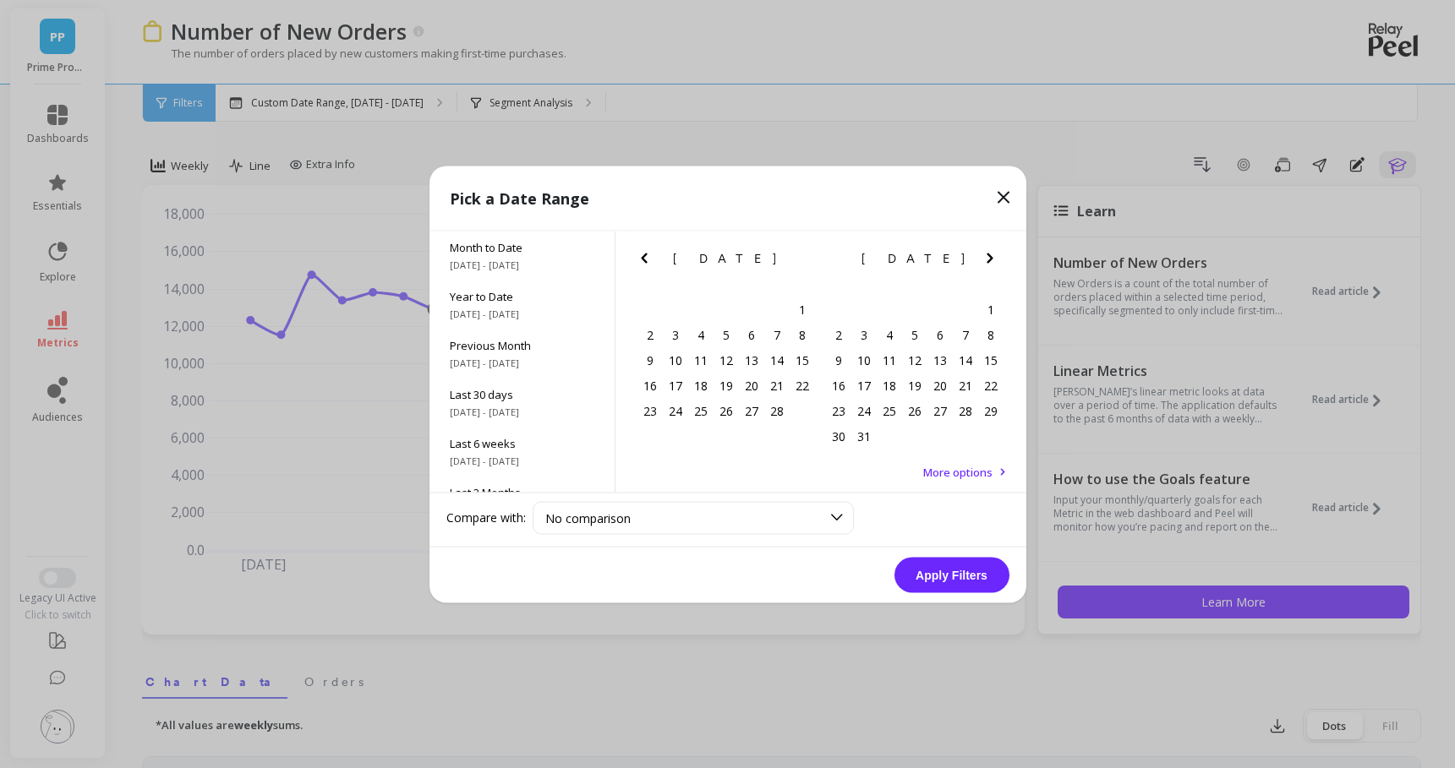
click at [643, 260] on icon "Previous Month" at bounding box center [644, 258] width 20 height 20
click at [757, 315] on div "3" at bounding box center [751, 309] width 25 height 25
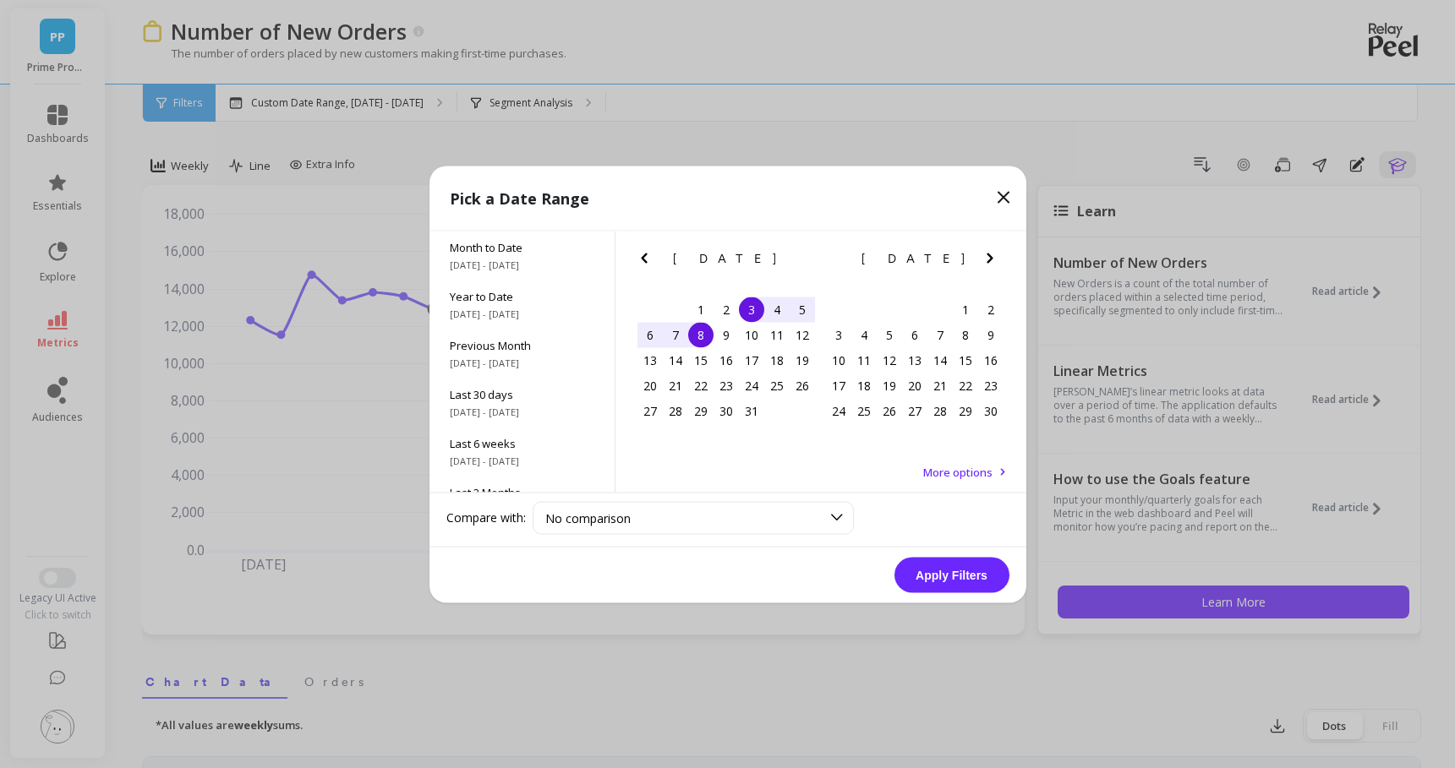
click at [698, 341] on div "8" at bounding box center [700, 334] width 25 height 25
click at [959, 579] on button "Apply Filters" at bounding box center [951, 575] width 115 height 36
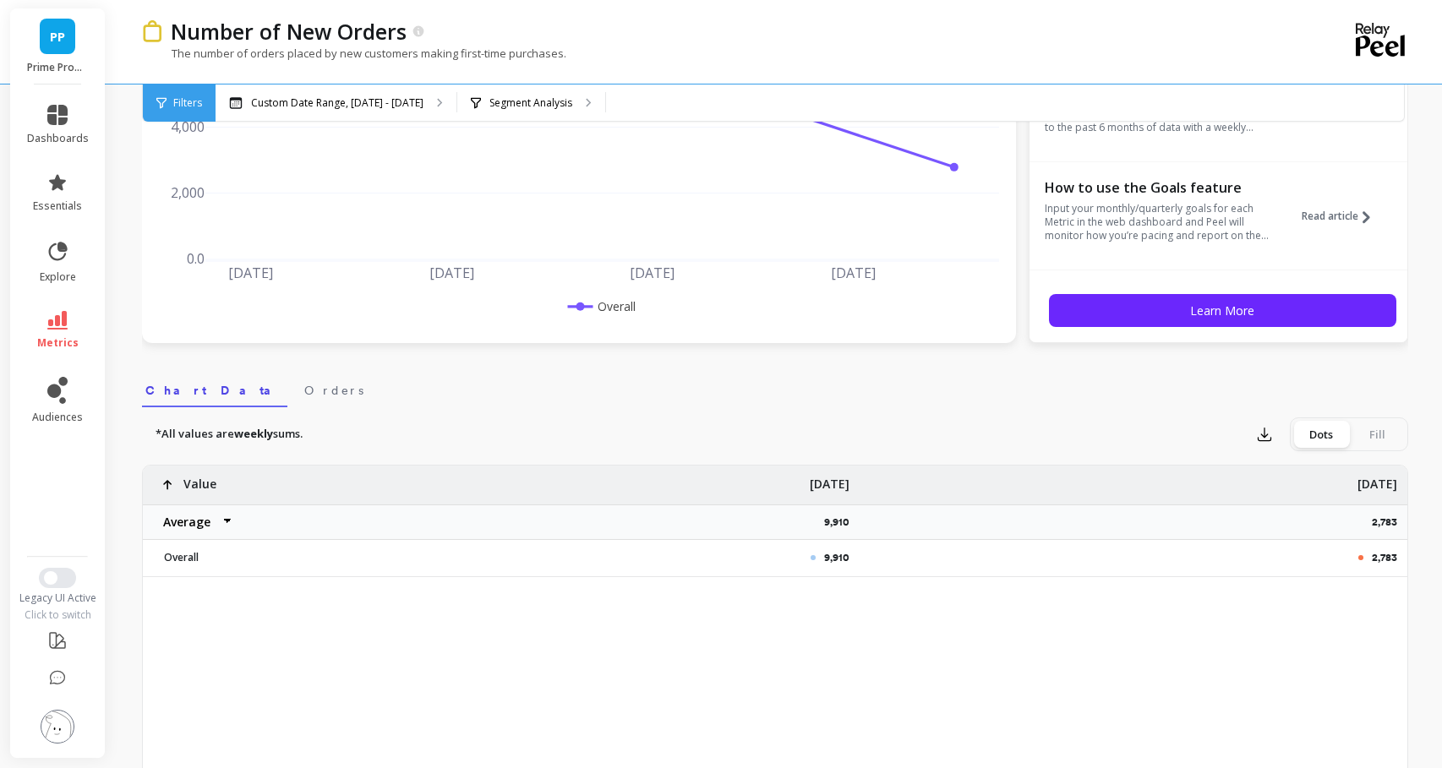
scroll to position [393, 0]
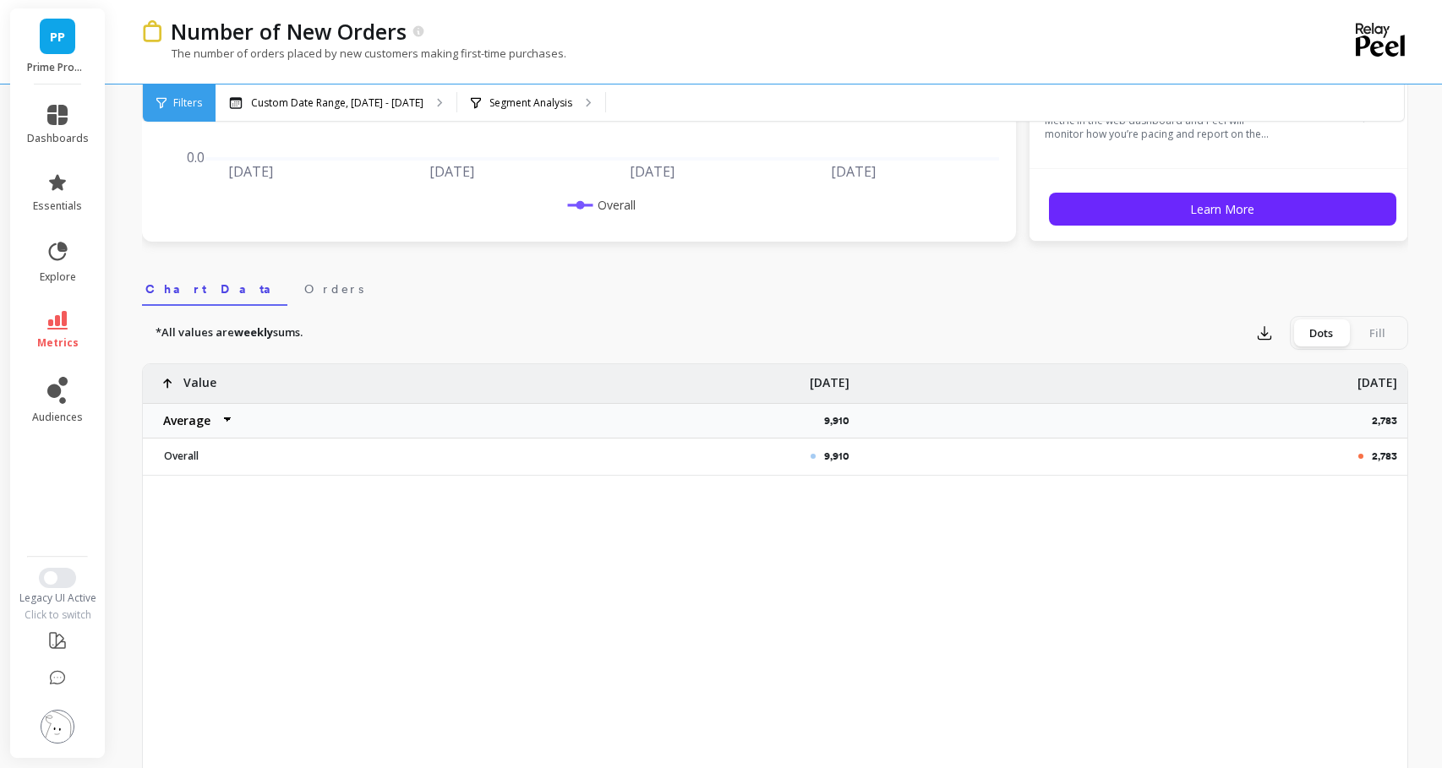
click at [834, 424] on p "9,910" at bounding box center [842, 421] width 36 height 14
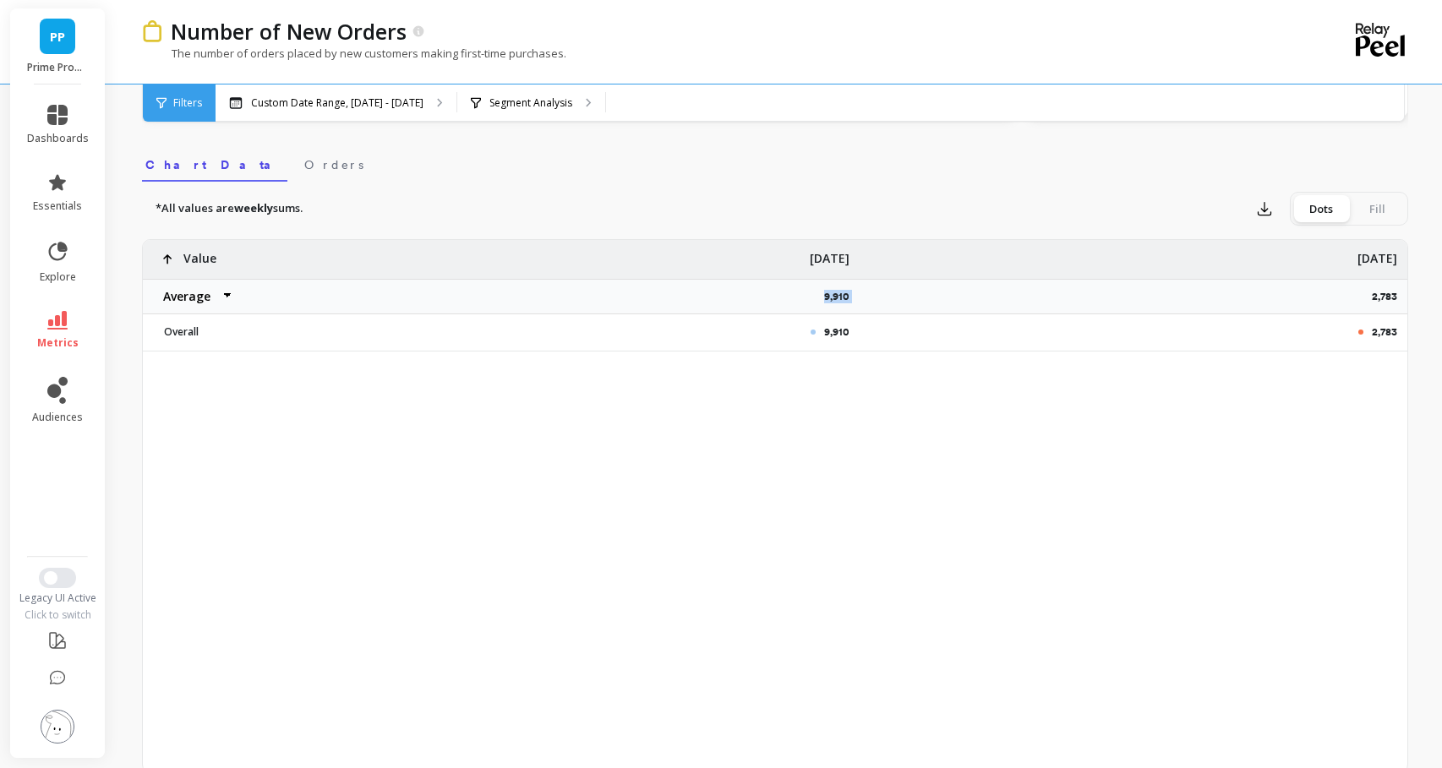
scroll to position [510, 0]
click at [301, 182] on link "Orders" at bounding box center [334, 169] width 66 height 39
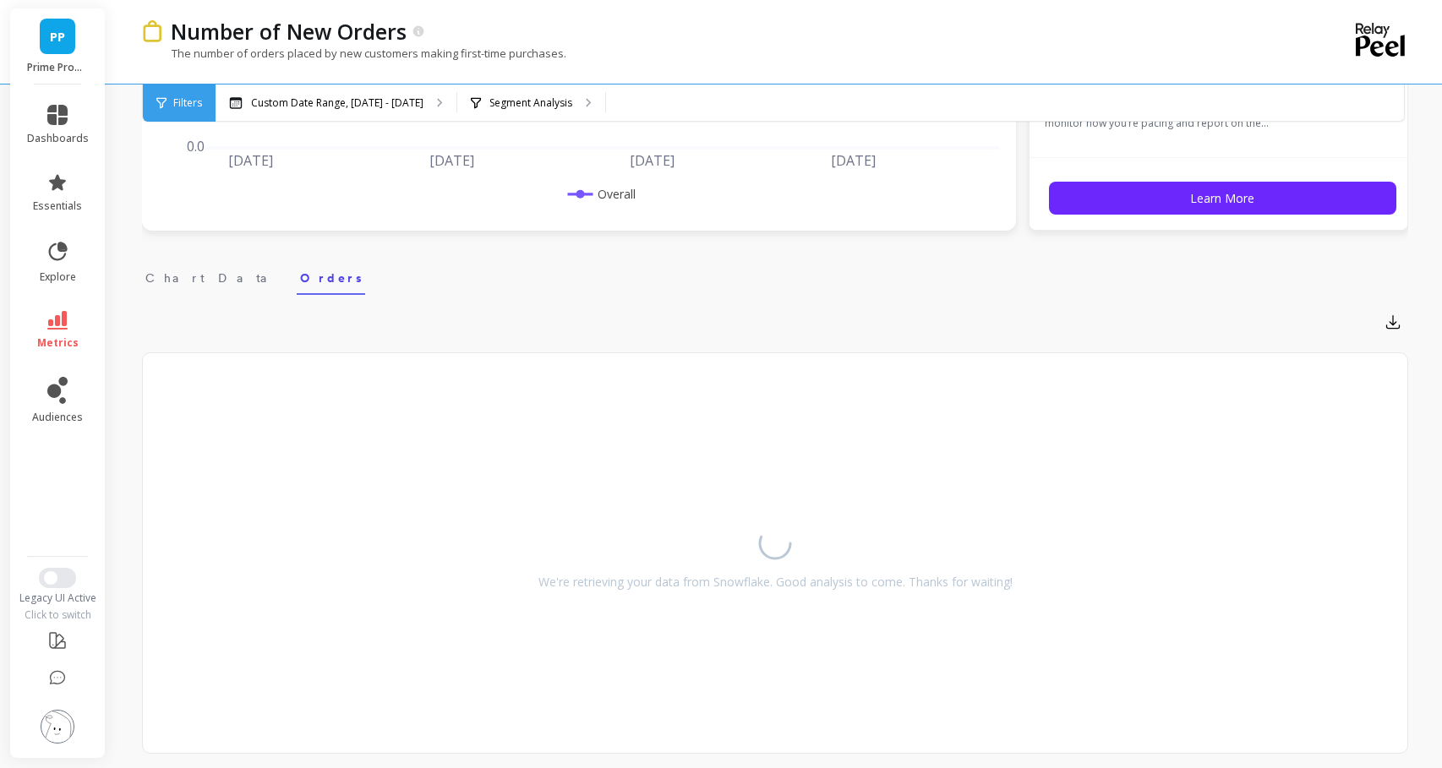
scroll to position [446, 0]
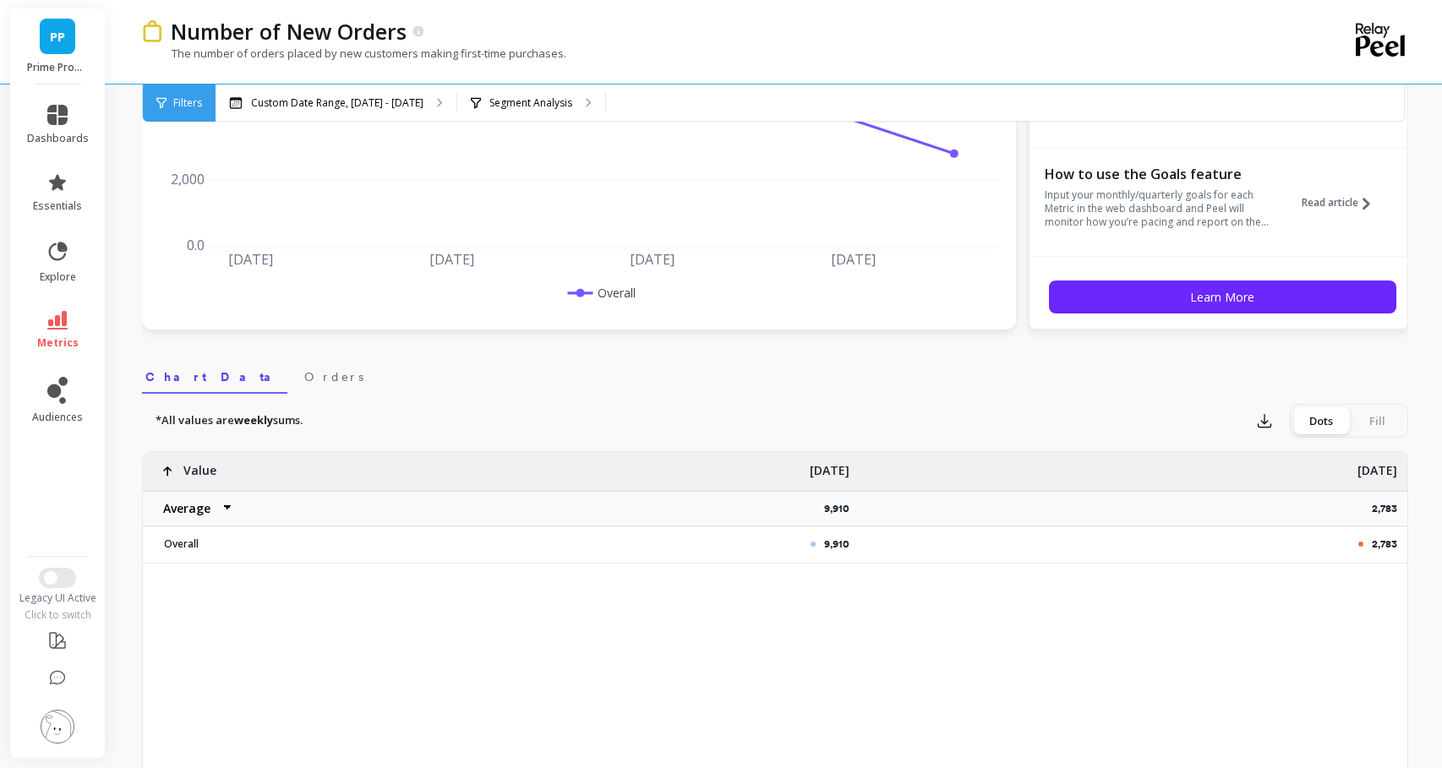
scroll to position [313, 0]
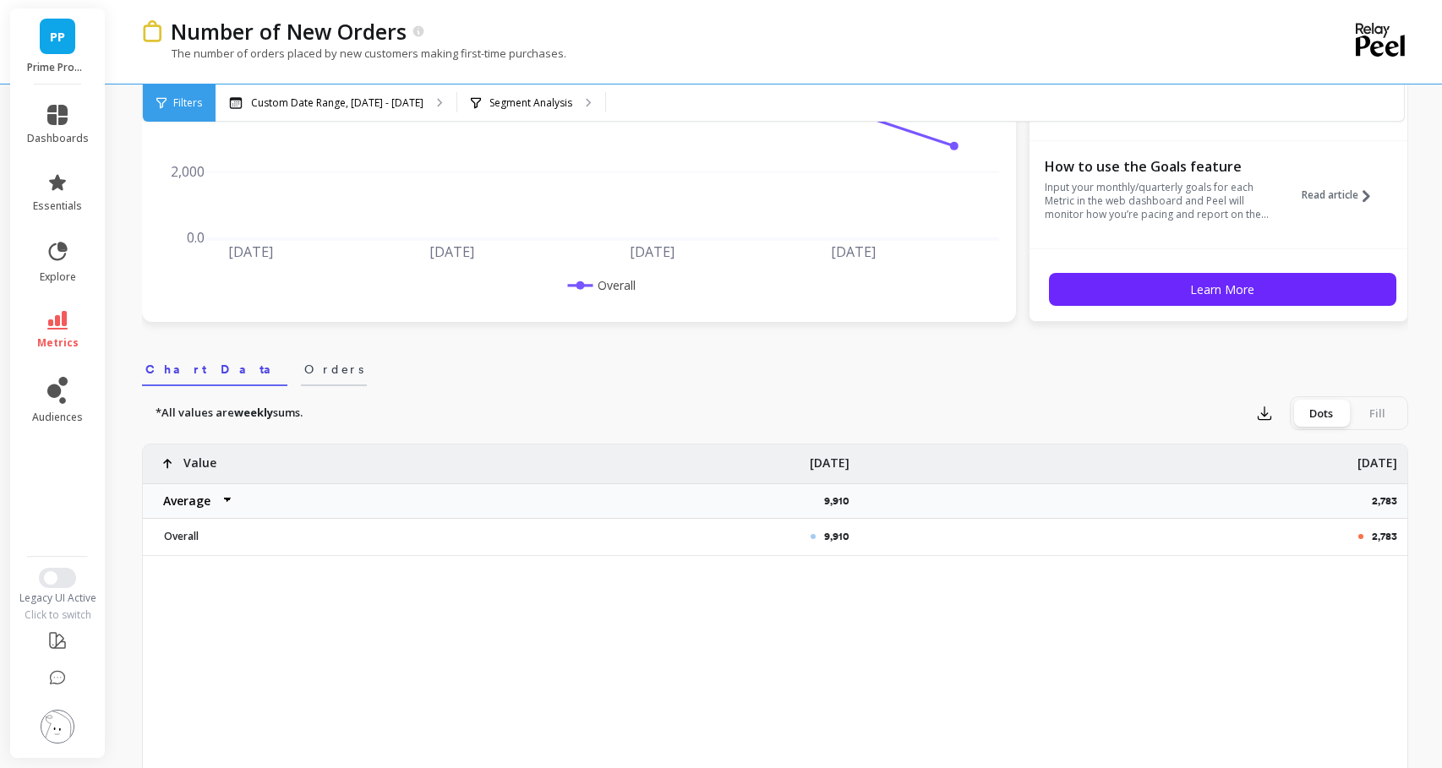
click at [304, 364] on span "Orders" at bounding box center [333, 369] width 59 height 17
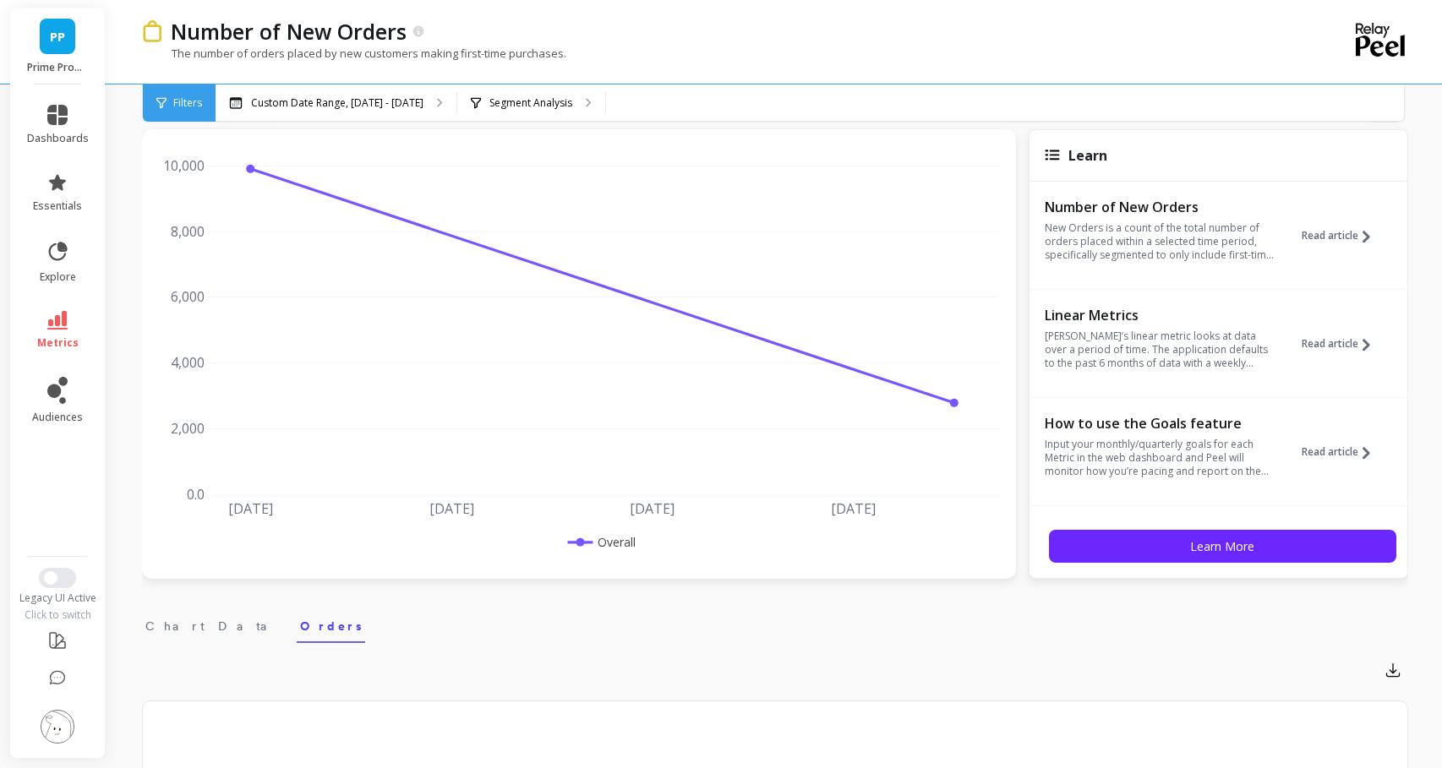
scroll to position [0, 0]
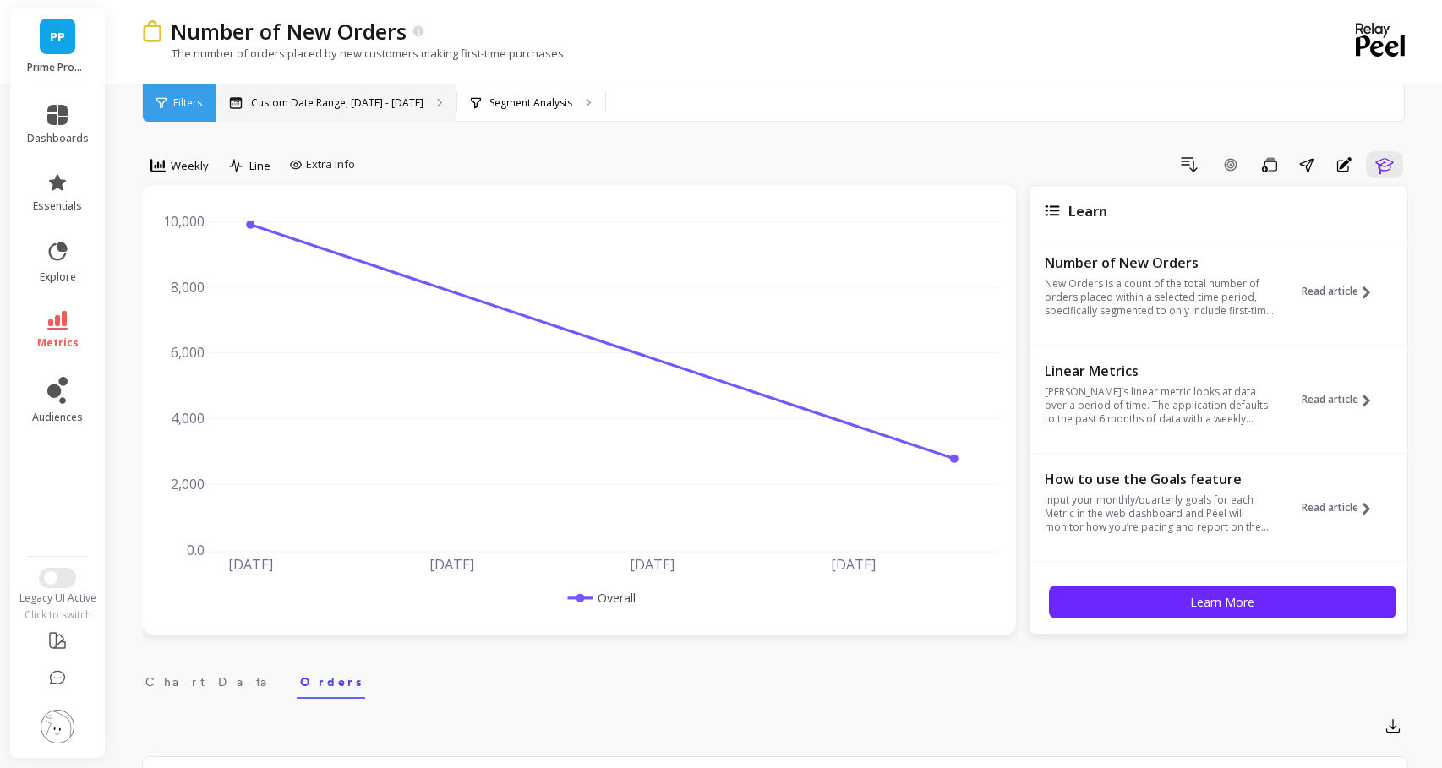
click at [336, 115] on div "Custom Date Range, [DATE] - [DATE]" at bounding box center [336, 103] width 241 height 37
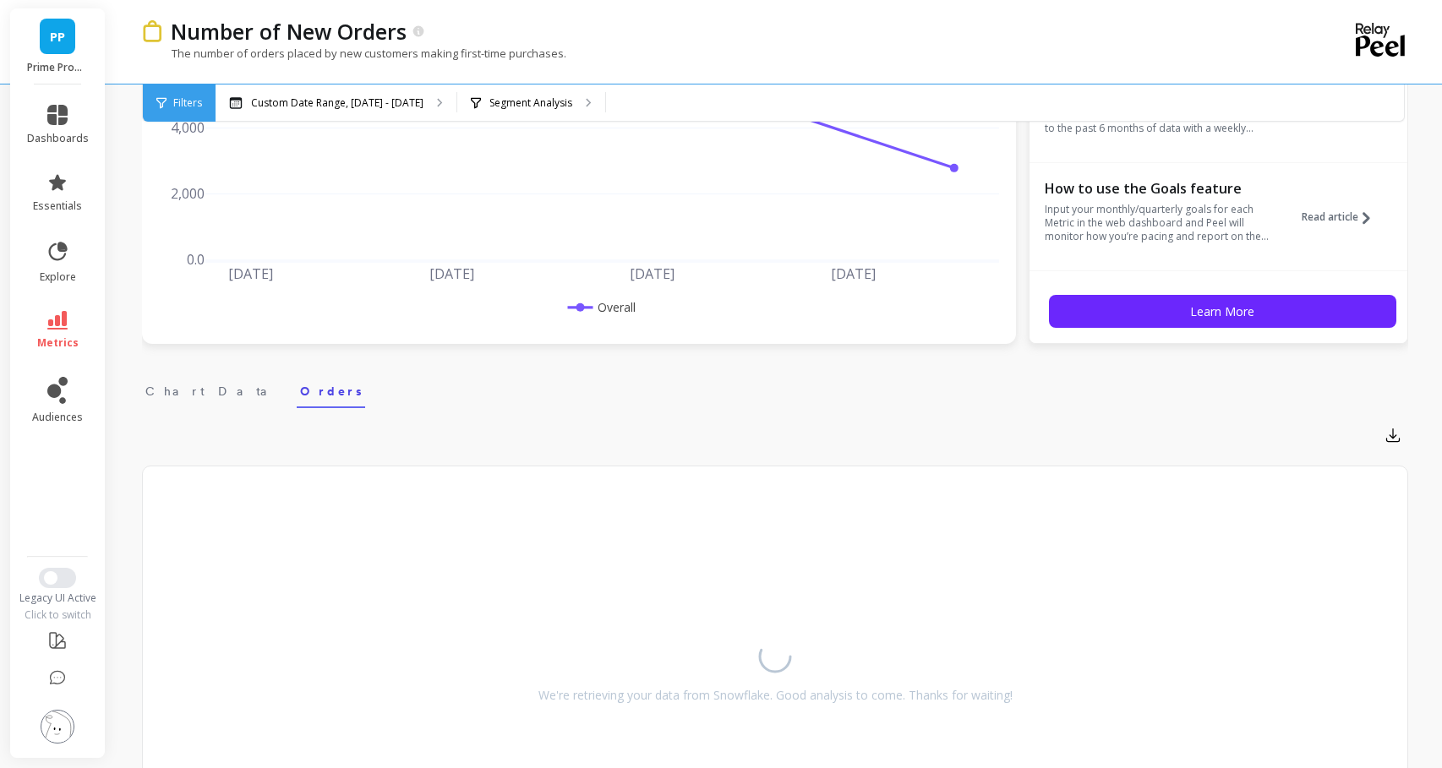
scroll to position [303, 0]
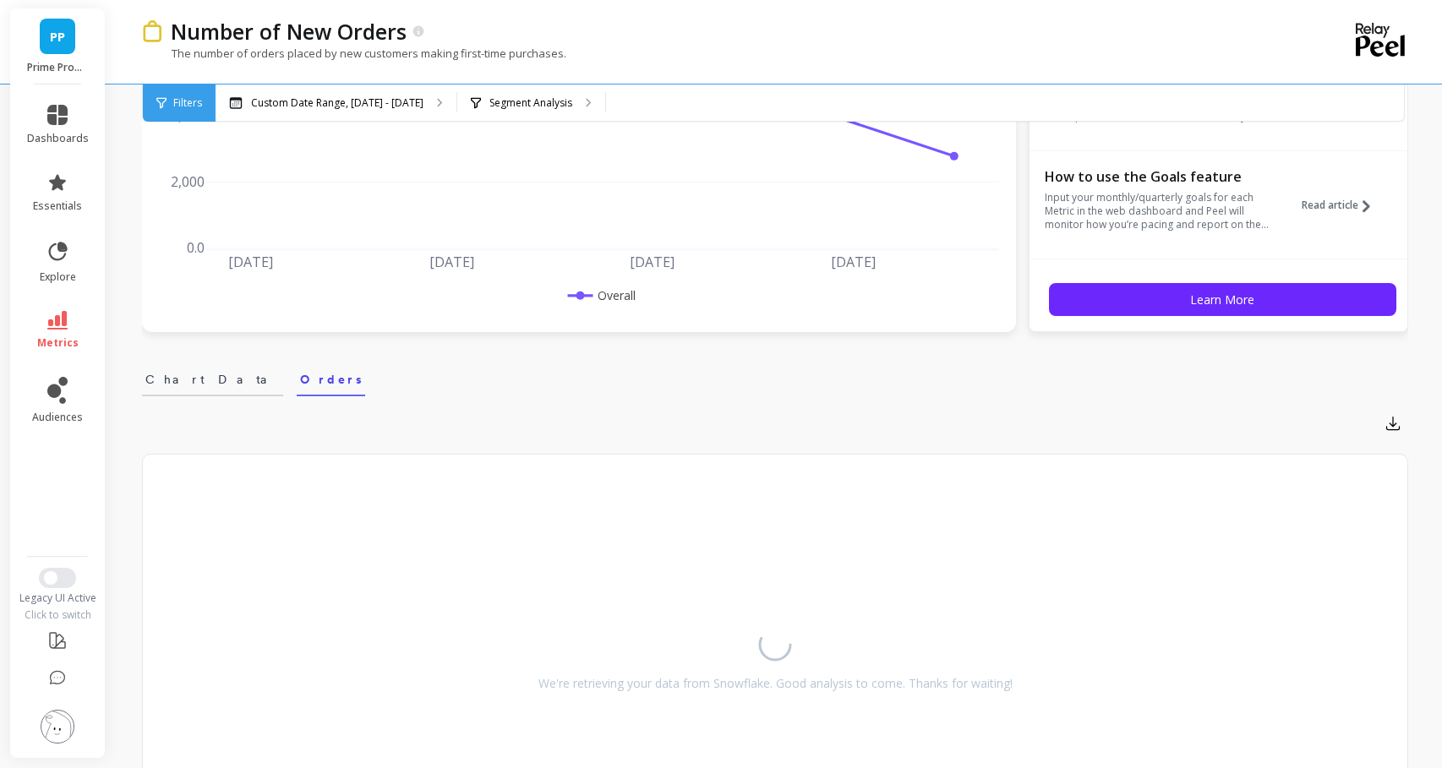
click at [175, 367] on link "Chart Data" at bounding box center [212, 377] width 141 height 39
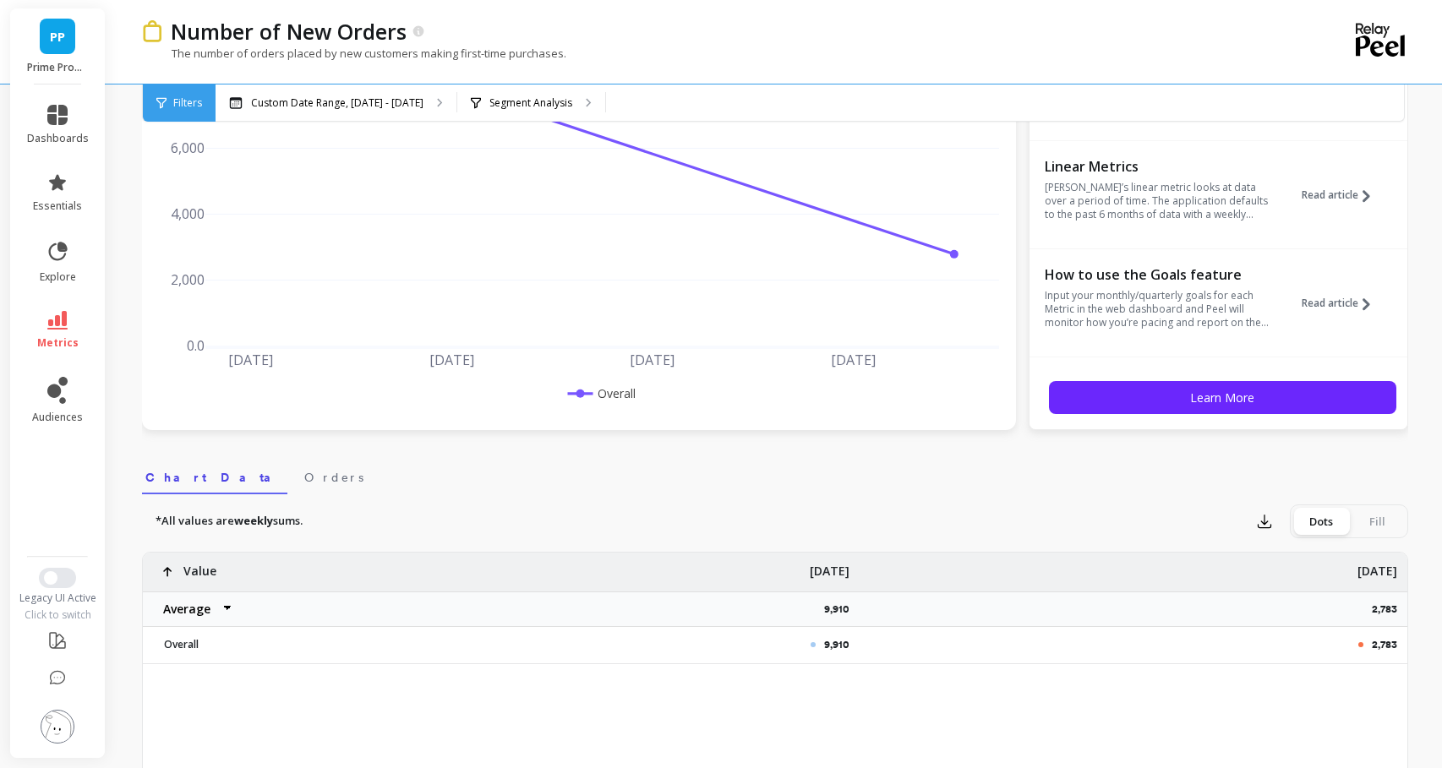
scroll to position [0, 0]
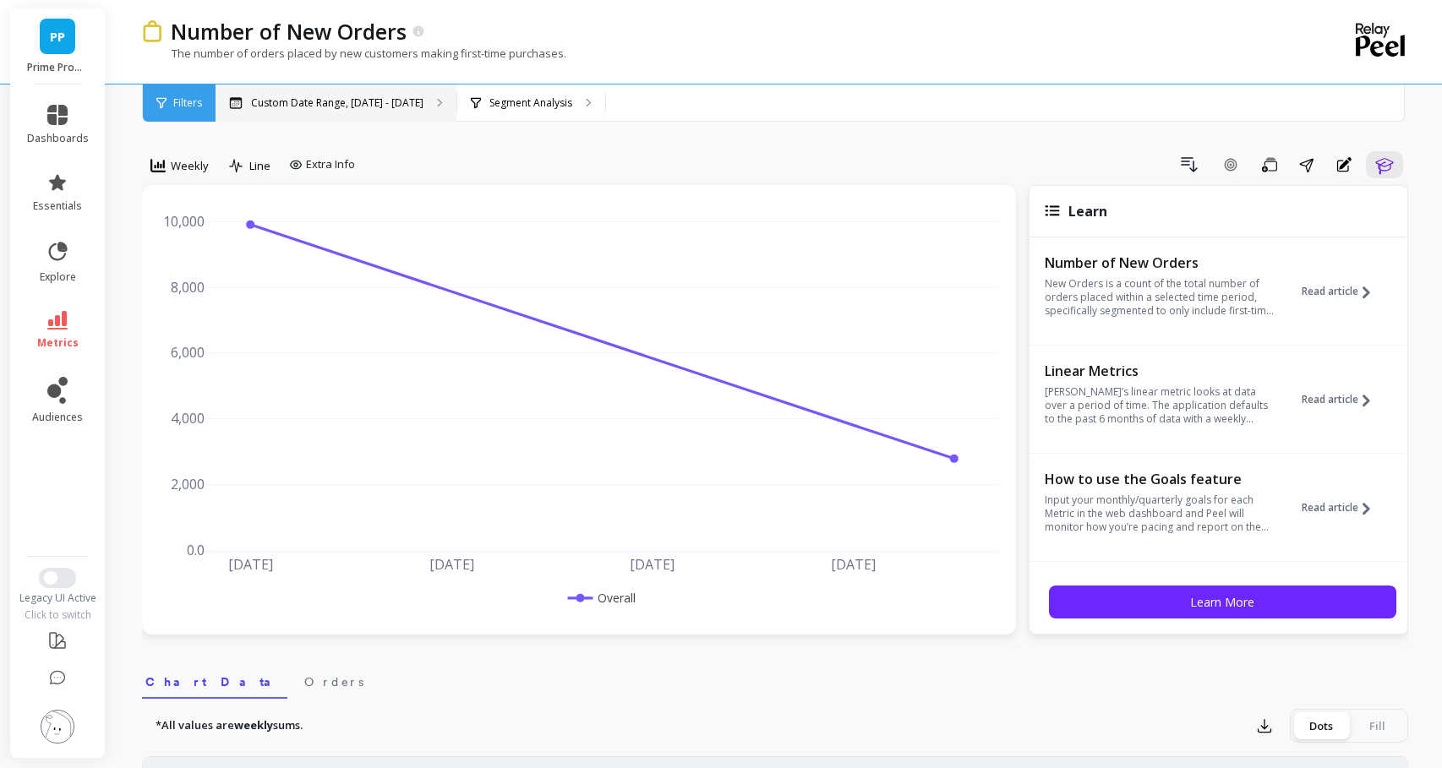
click at [355, 101] on p "Custom Date Range, [DATE] - [DATE]" at bounding box center [337, 103] width 172 height 14
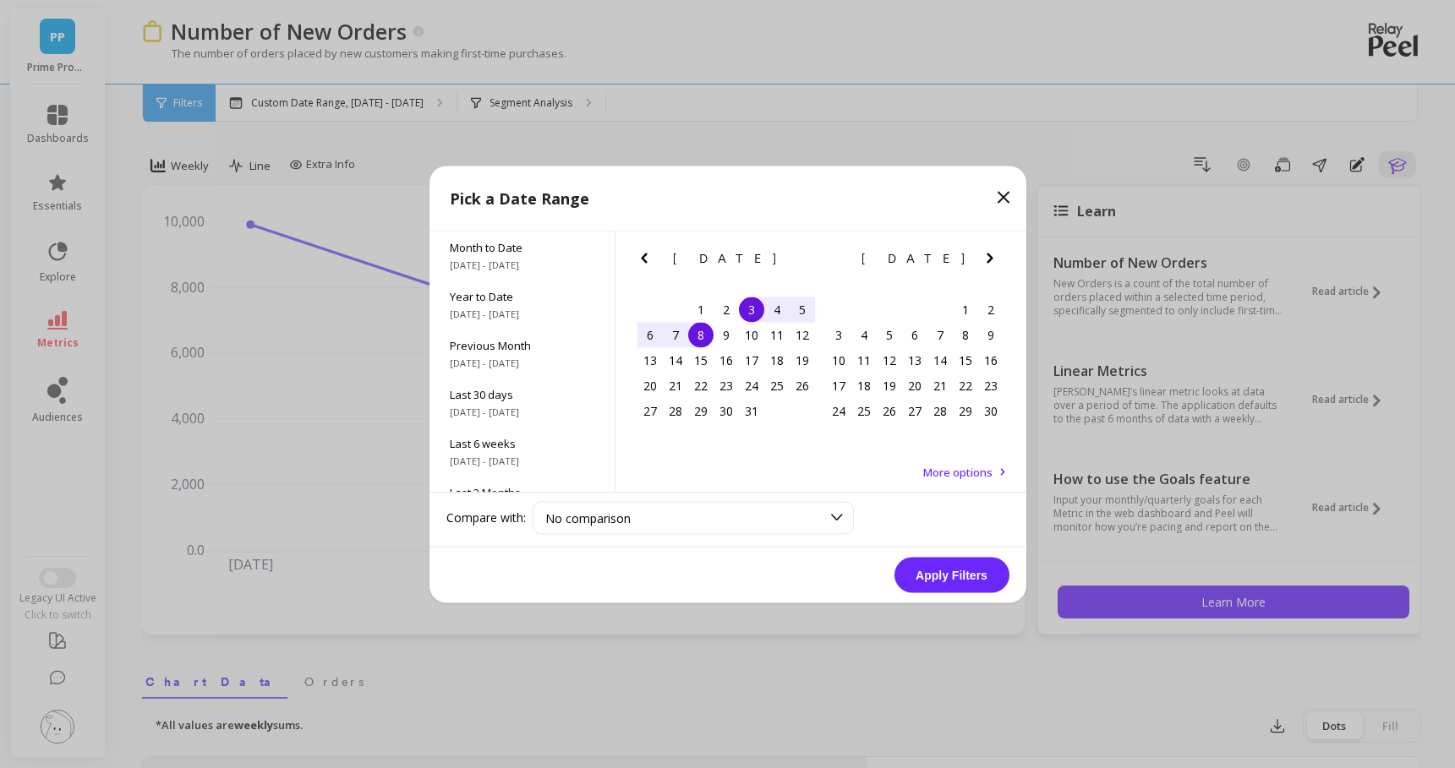
click at [643, 265] on icon "Previous Month" at bounding box center [644, 258] width 20 height 20
click at [648, 413] on div "29" at bounding box center [649, 410] width 25 height 25
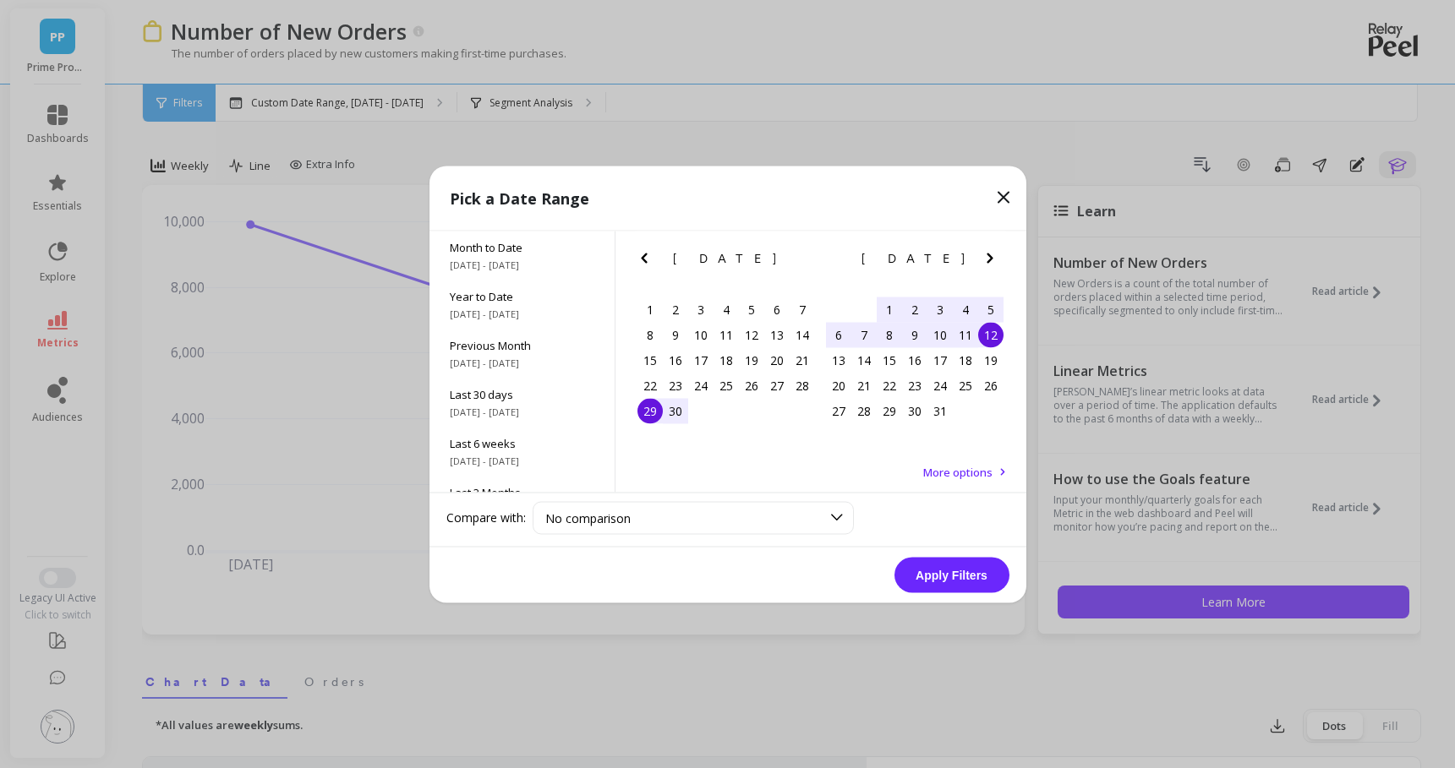
click at [992, 331] on div "12" at bounding box center [990, 334] width 25 height 25
click at [960, 584] on button "Apply Filters" at bounding box center [951, 575] width 115 height 36
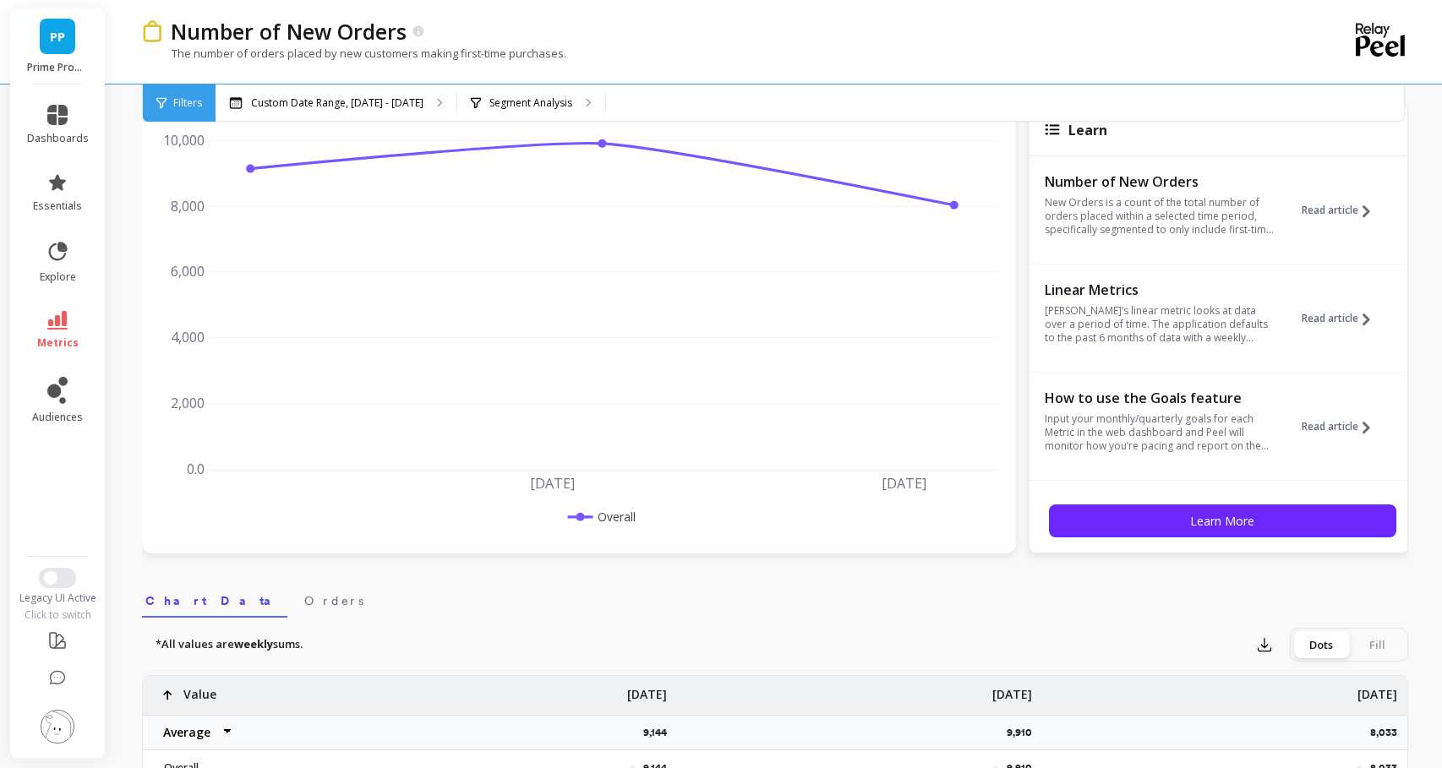
scroll to position [30, 0]
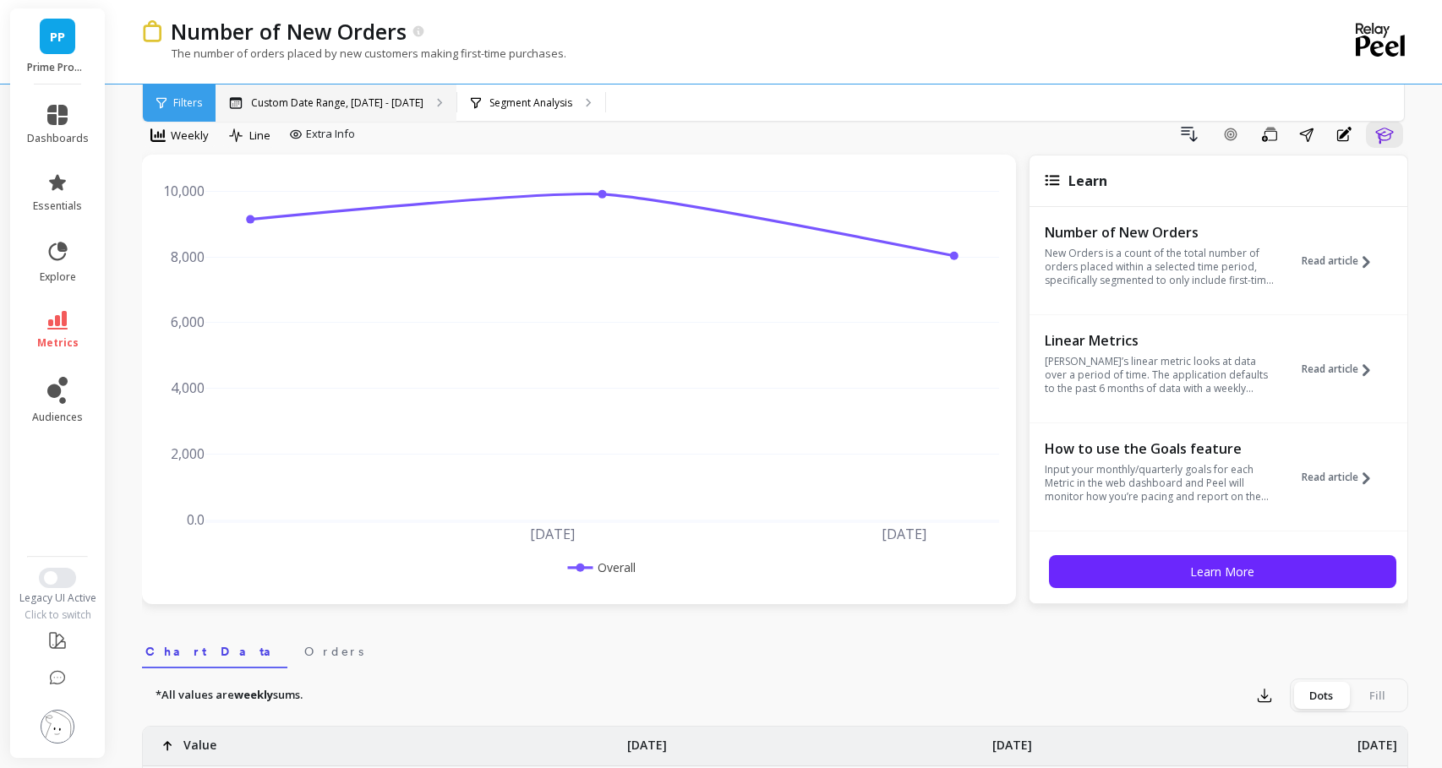
click at [377, 96] on p "Custom Date Range, [DATE] - [DATE]" at bounding box center [337, 103] width 172 height 14
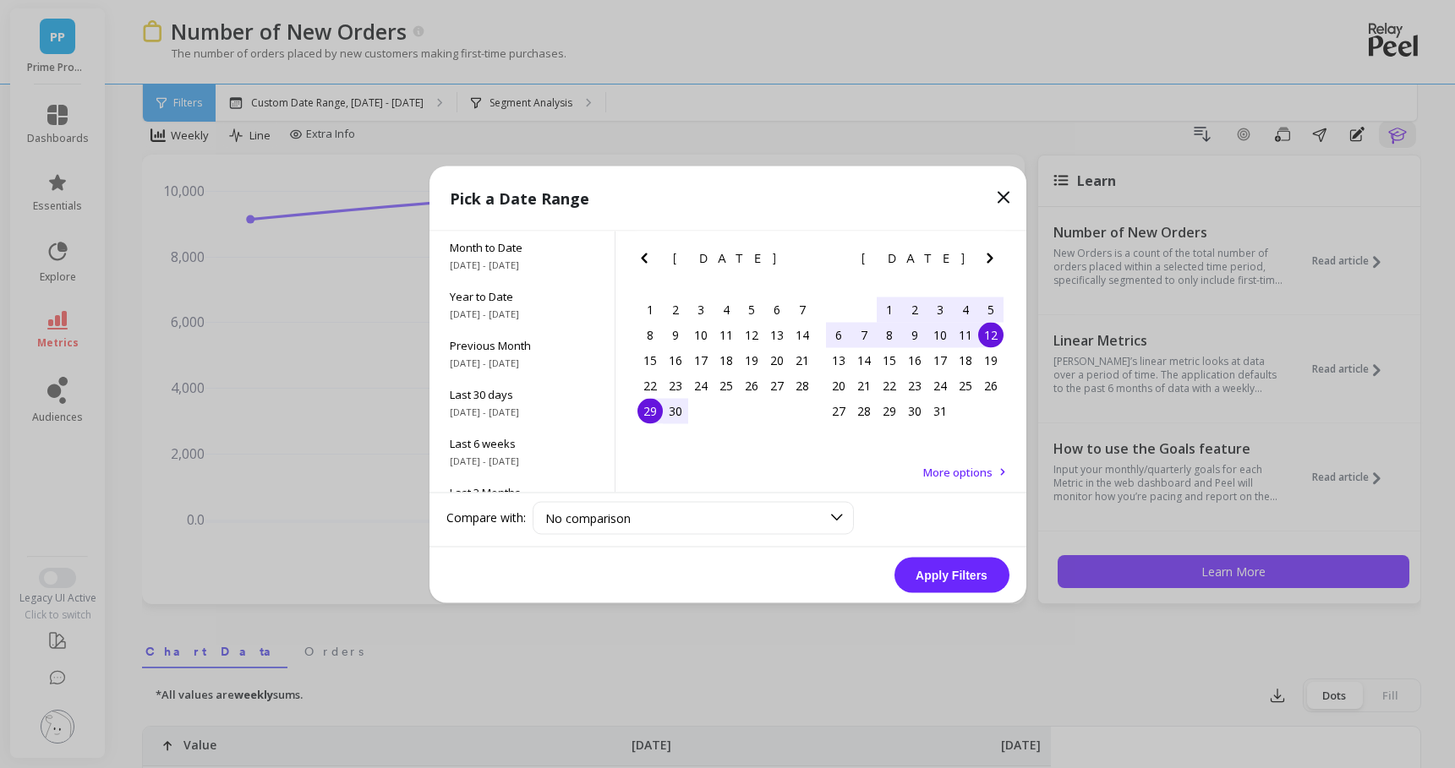
click at [941, 309] on div "3" at bounding box center [939, 309] width 25 height 25
click at [889, 342] on div "8" at bounding box center [889, 334] width 25 height 25
click at [948, 581] on button "Apply Filters" at bounding box center [951, 575] width 115 height 36
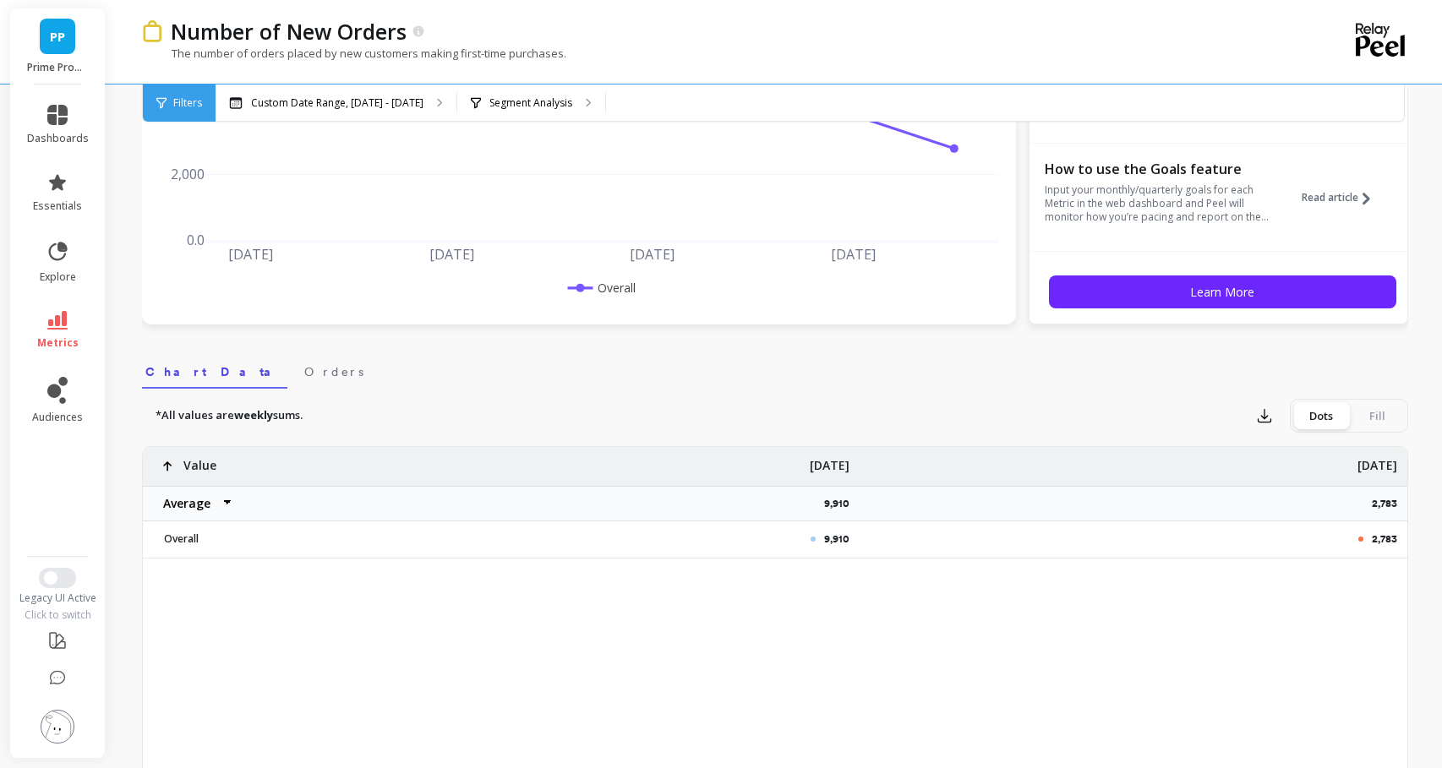
scroll to position [556, 0]
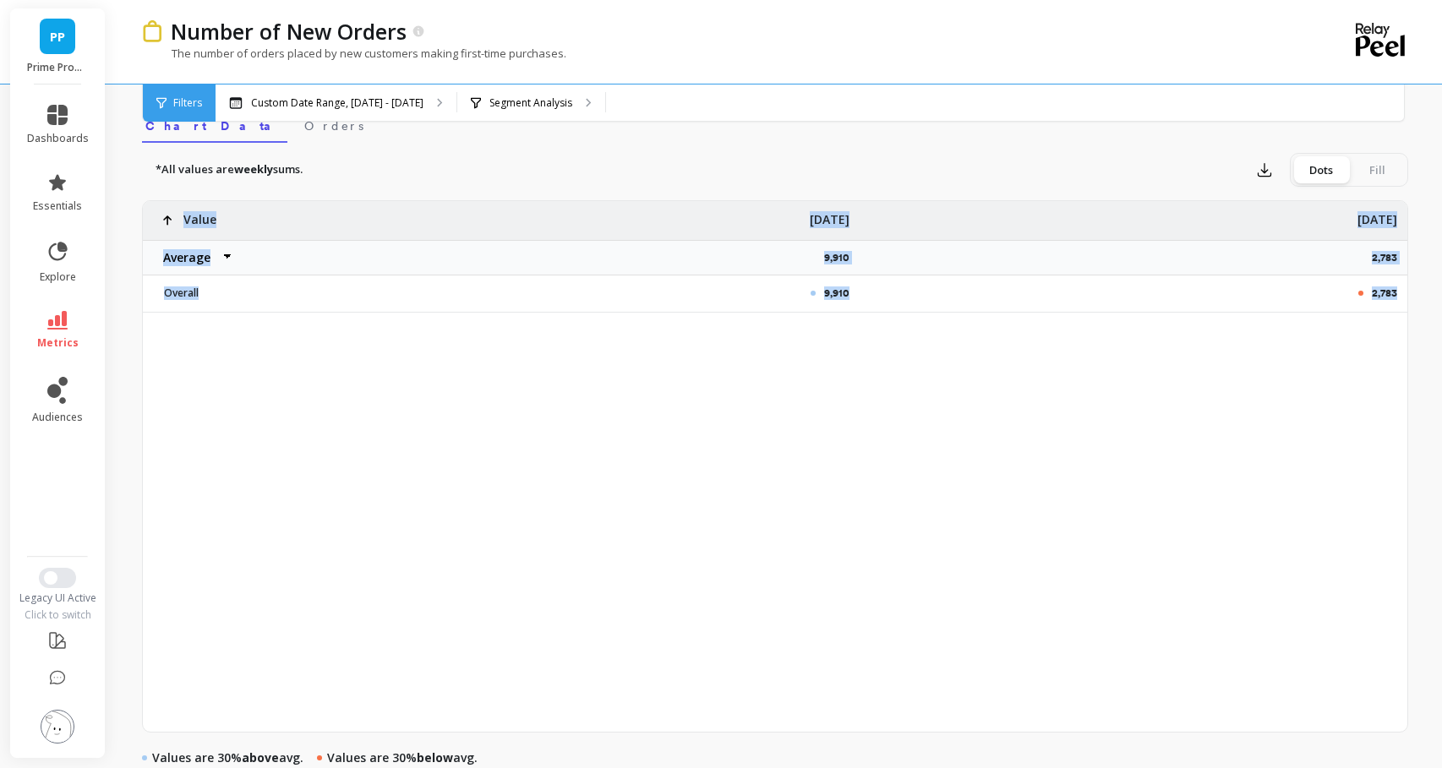
drag, startPoint x: 812, startPoint y: 296, endPoint x: 1415, endPoint y: 305, distance: 602.9
click at [1415, 305] on div "Number of New Orders The number of orders placed by new customers making first-…" at bounding box center [778, 390] width 1327 height 1892
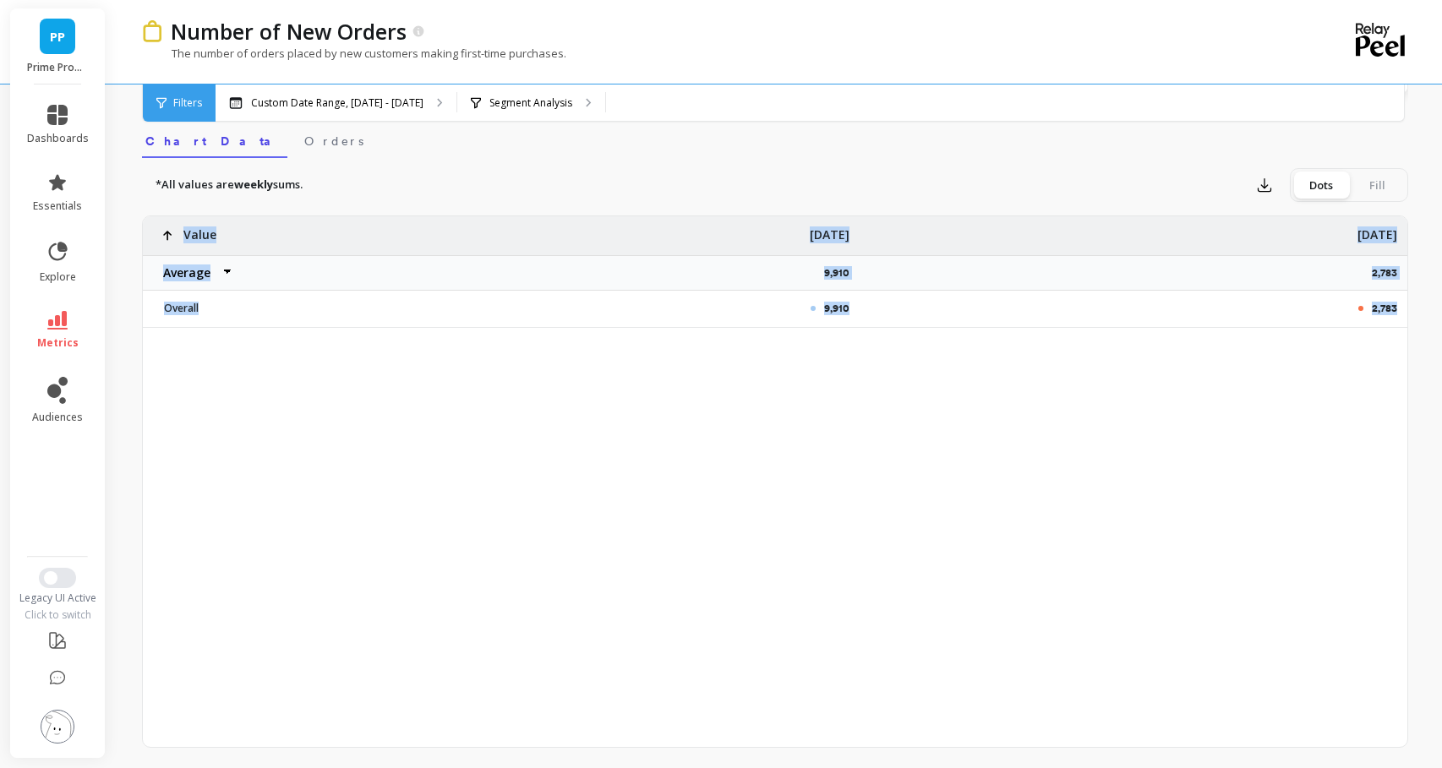
scroll to position [538, 0]
